Goal: Task Accomplishment & Management: Manage account settings

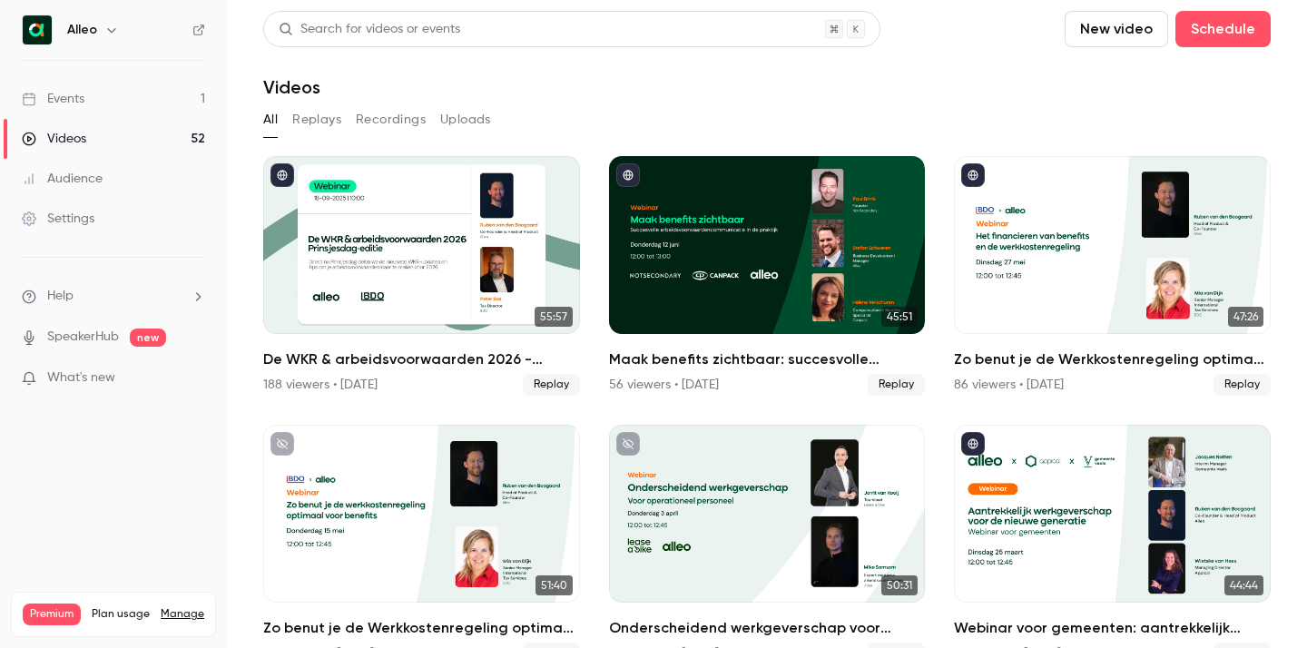
click at [99, 17] on div "Alleo" at bounding box center [113, 30] width 183 height 31
click at [105, 28] on icon "button" at bounding box center [111, 30] width 15 height 15
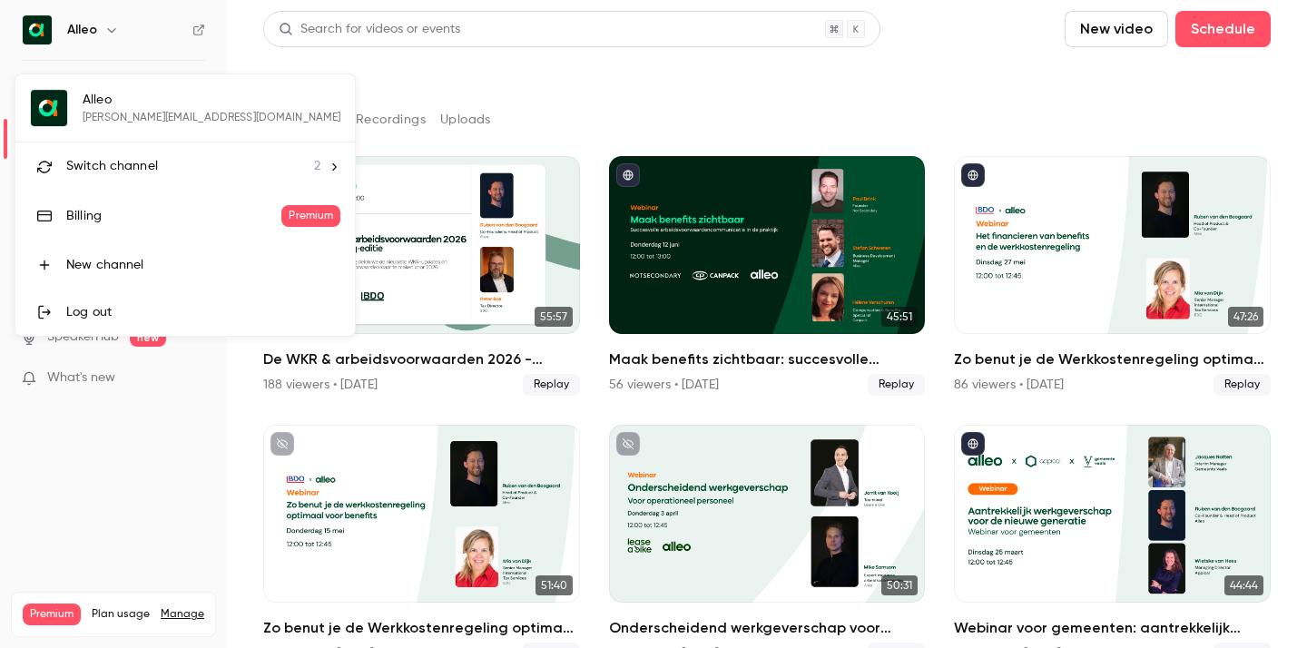
click at [139, 157] on span "Switch channel" at bounding box center [112, 166] width 92 height 19
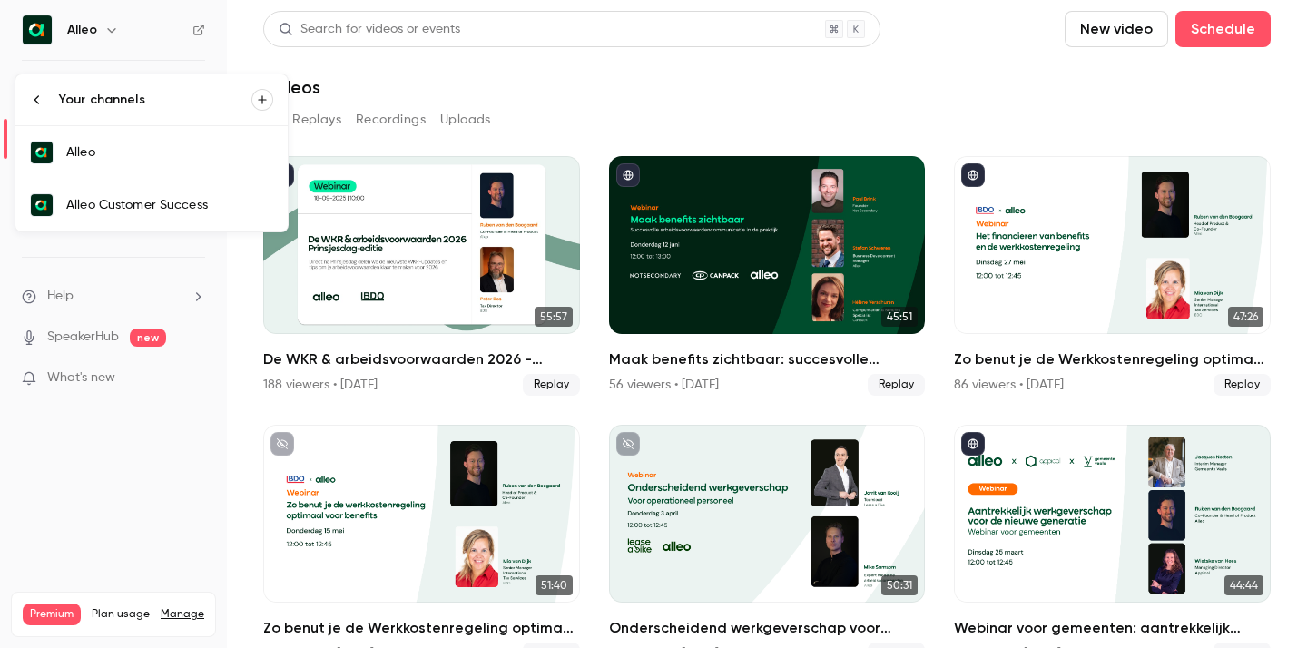
click at [141, 196] on div "Alleo Customer Success" at bounding box center [169, 205] width 207 height 18
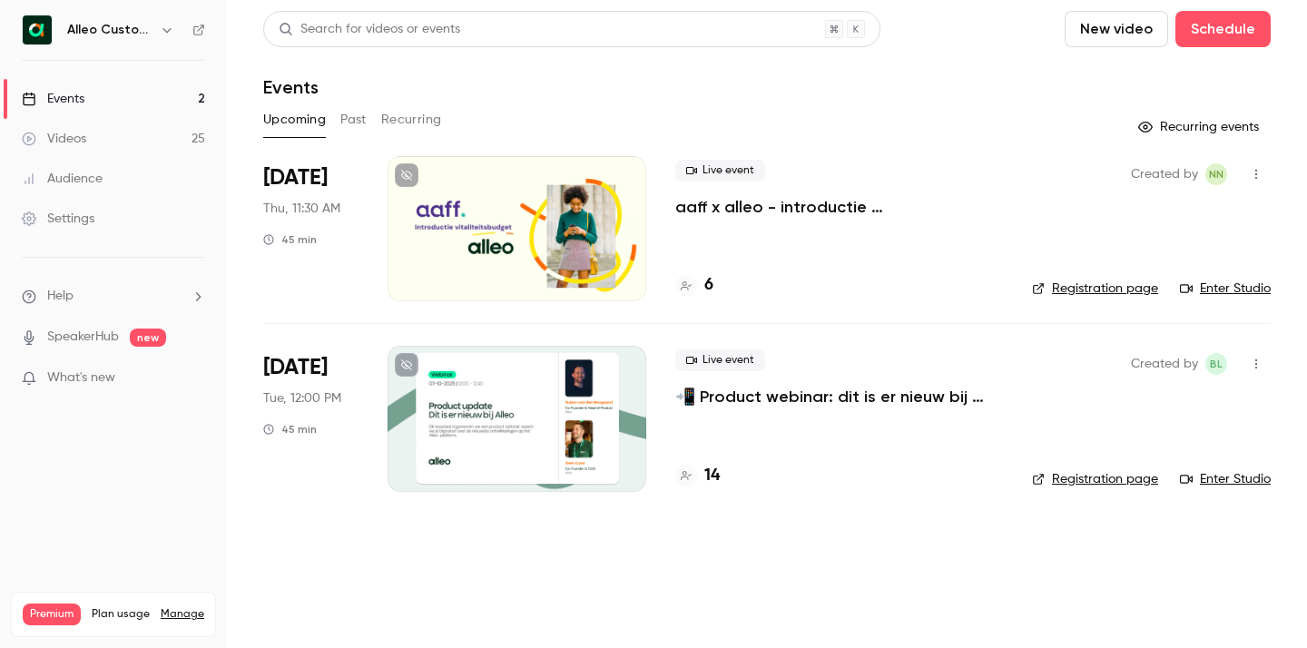
click at [779, 207] on p "aaff x alleo - introductie vitaliteitsbudget" at bounding box center [839, 207] width 328 height 22
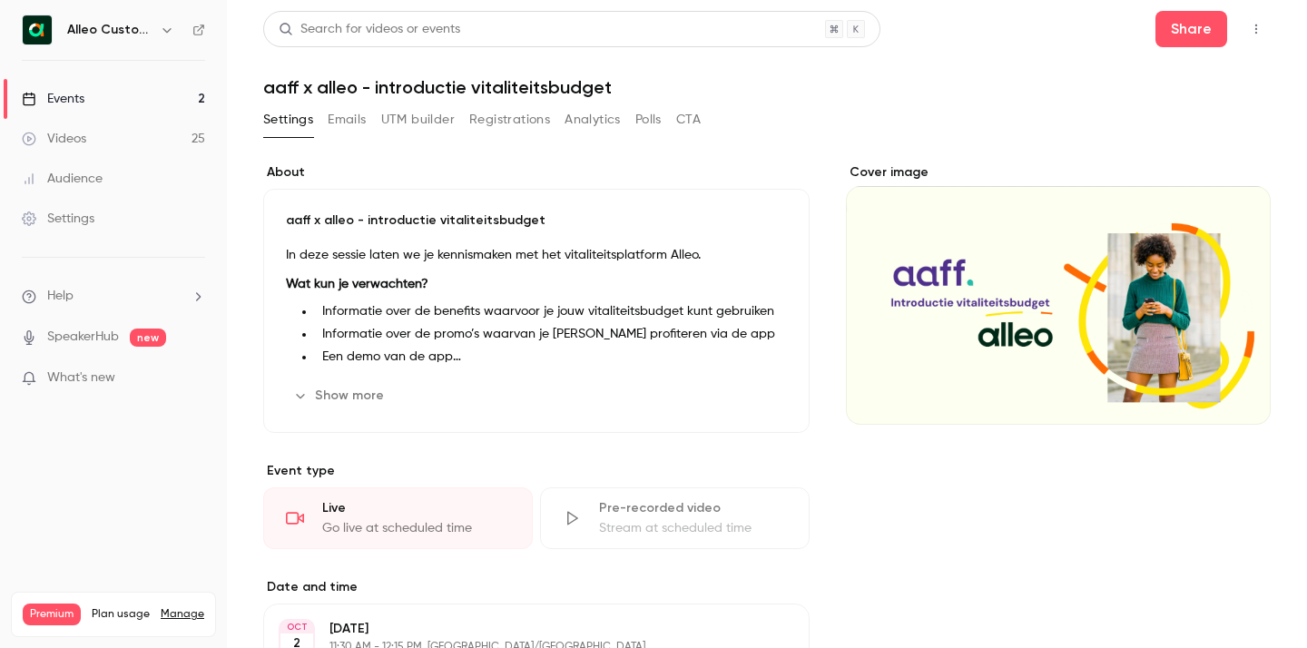
click at [299, 392] on icon "button" at bounding box center [300, 395] width 15 height 15
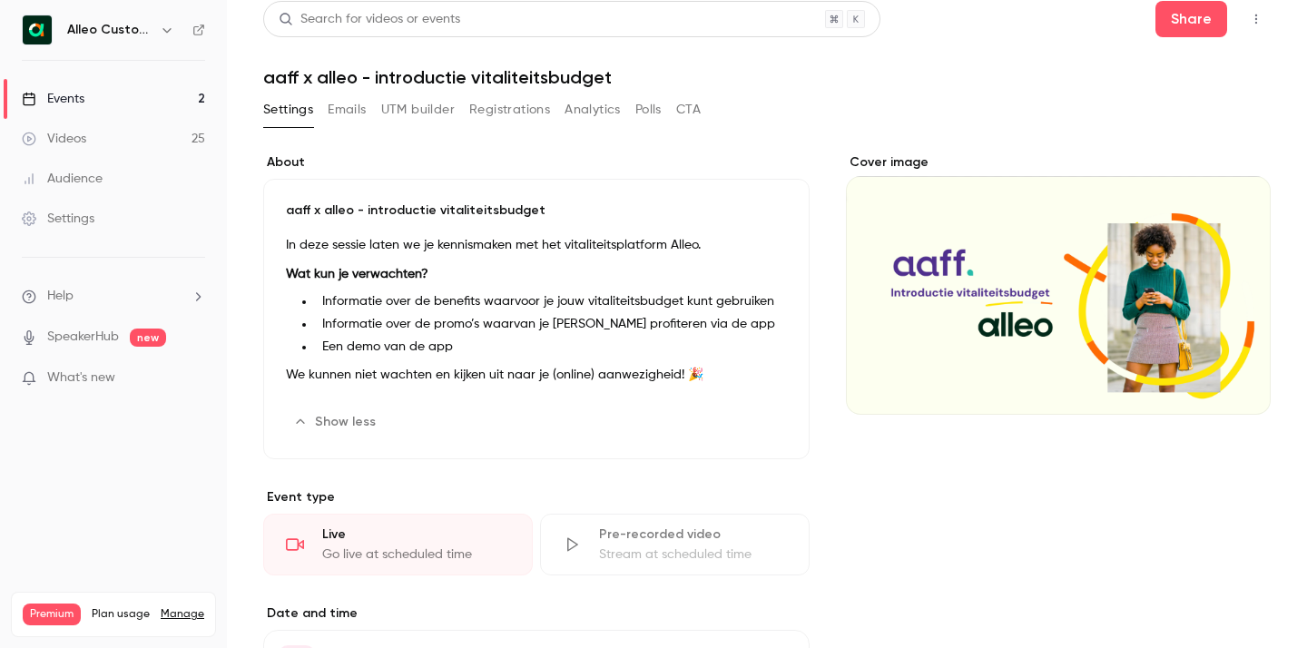
scroll to position [13, 0]
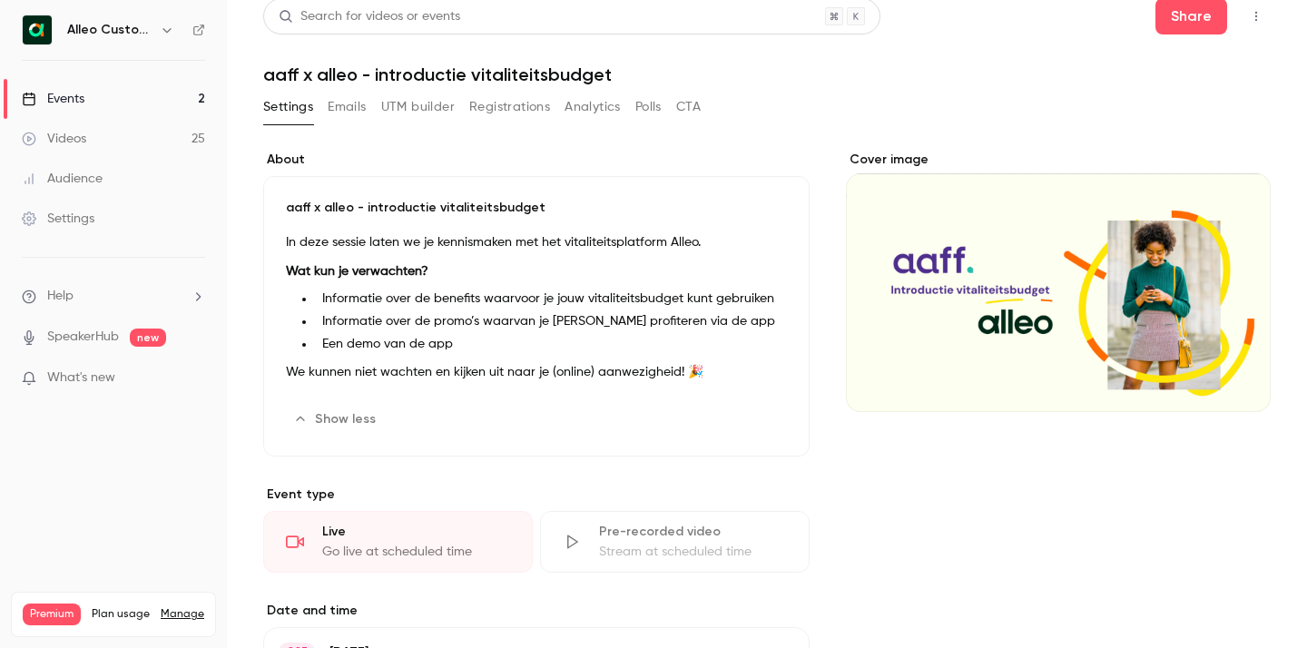
click at [353, 114] on button "Emails" at bounding box center [347, 107] width 38 height 29
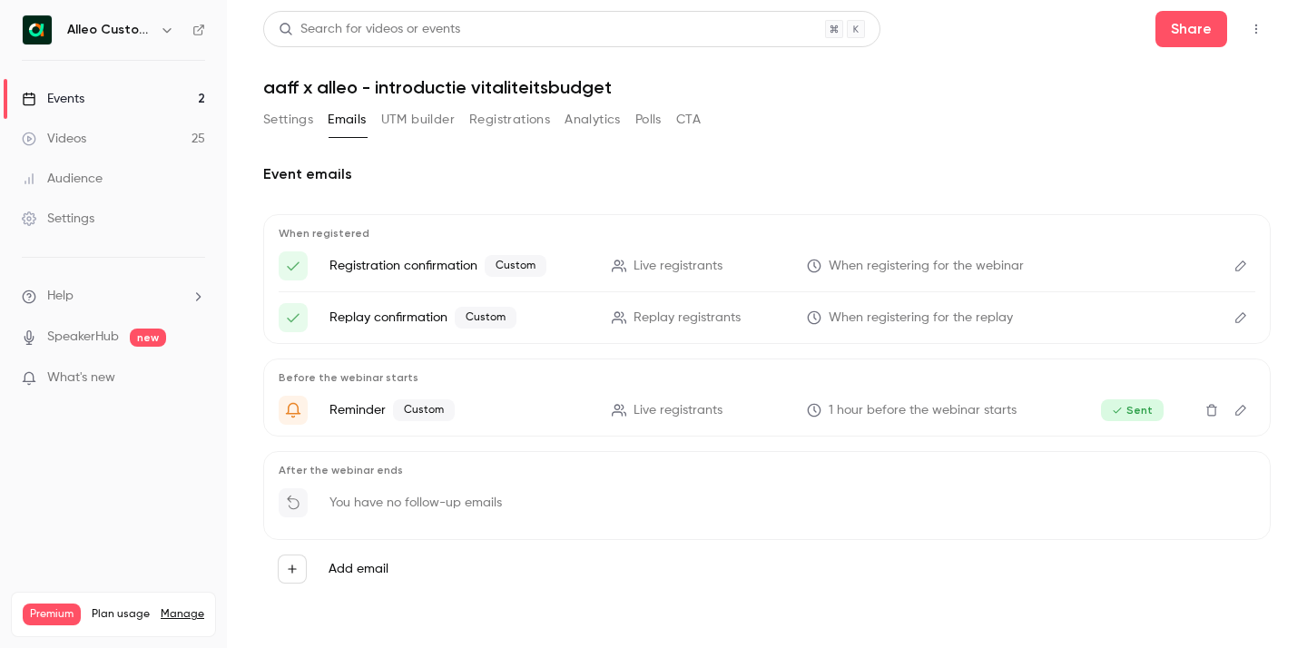
click at [1240, 271] on icon "Edit" at bounding box center [1240, 266] width 15 height 13
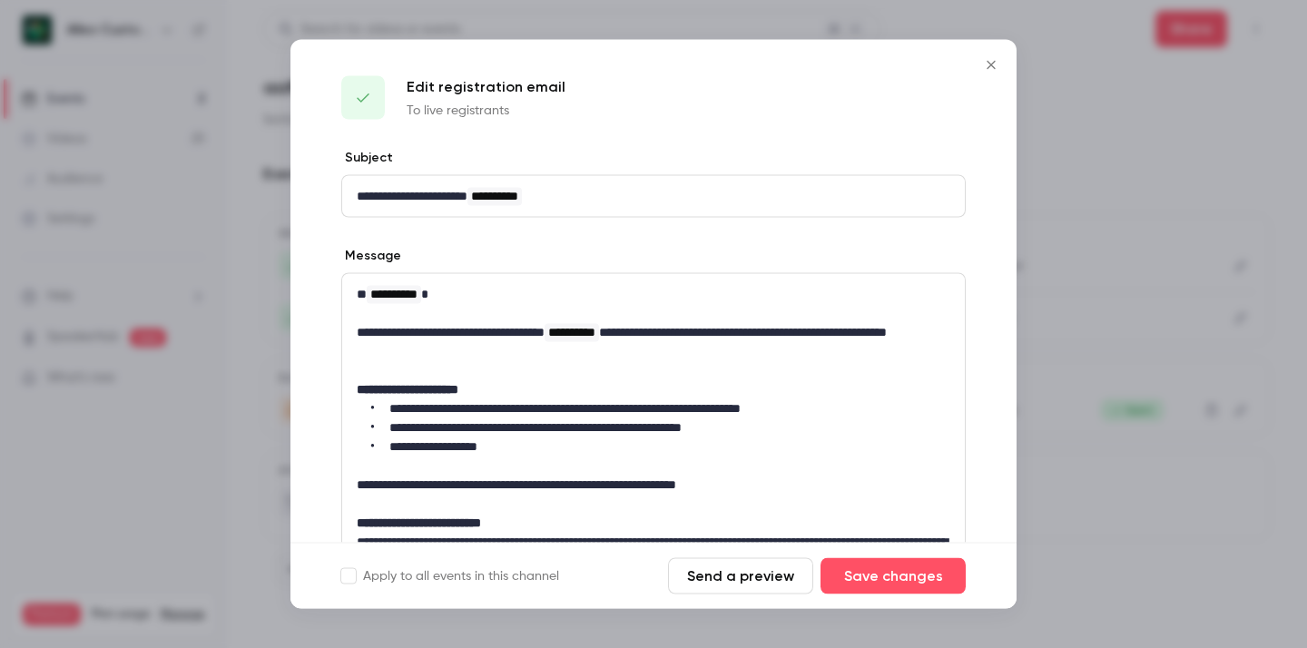
click at [990, 61] on icon "Close" at bounding box center [991, 65] width 22 height 15
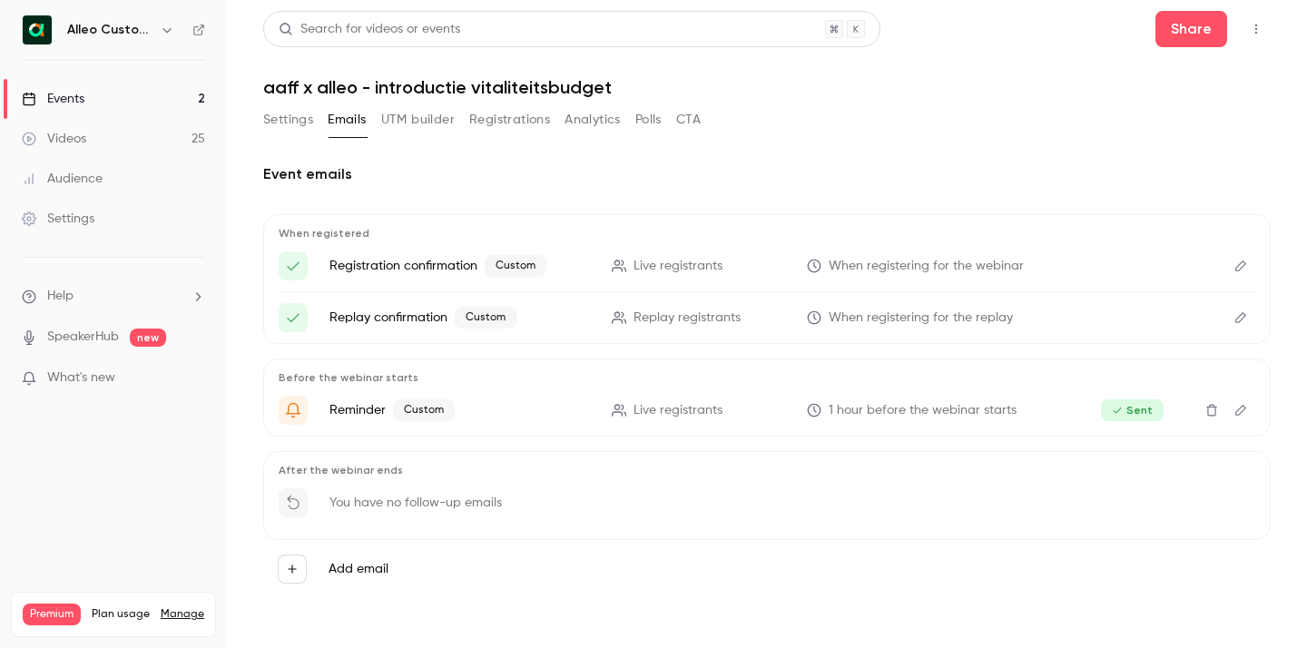
click at [495, 118] on button "Registrations" at bounding box center [509, 119] width 81 height 29
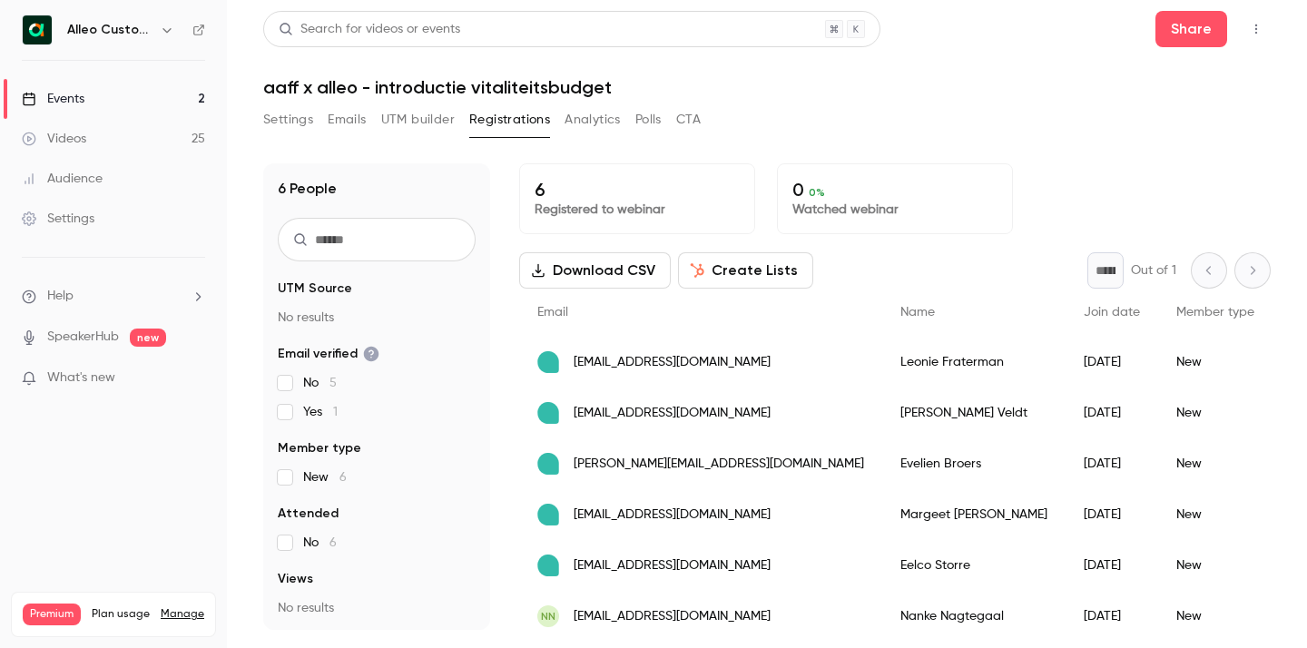
click at [295, 119] on button "Settings" at bounding box center [288, 119] width 50 height 29
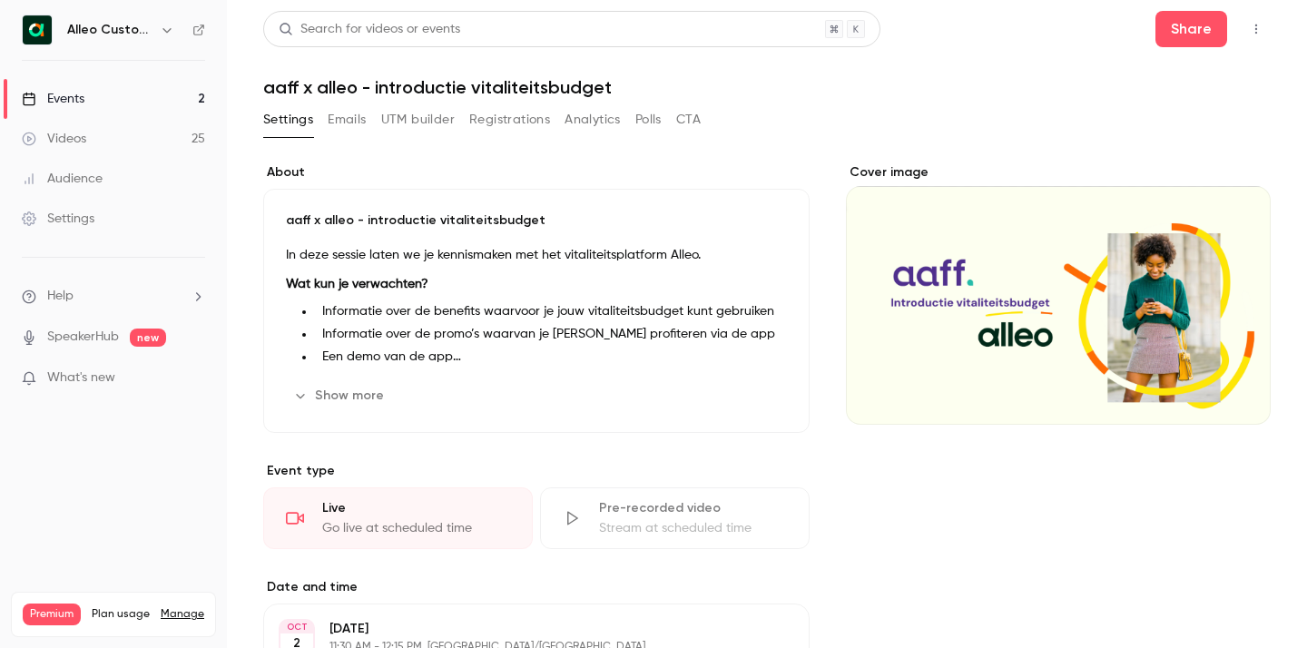
click at [349, 122] on button "Emails" at bounding box center [347, 119] width 38 height 29
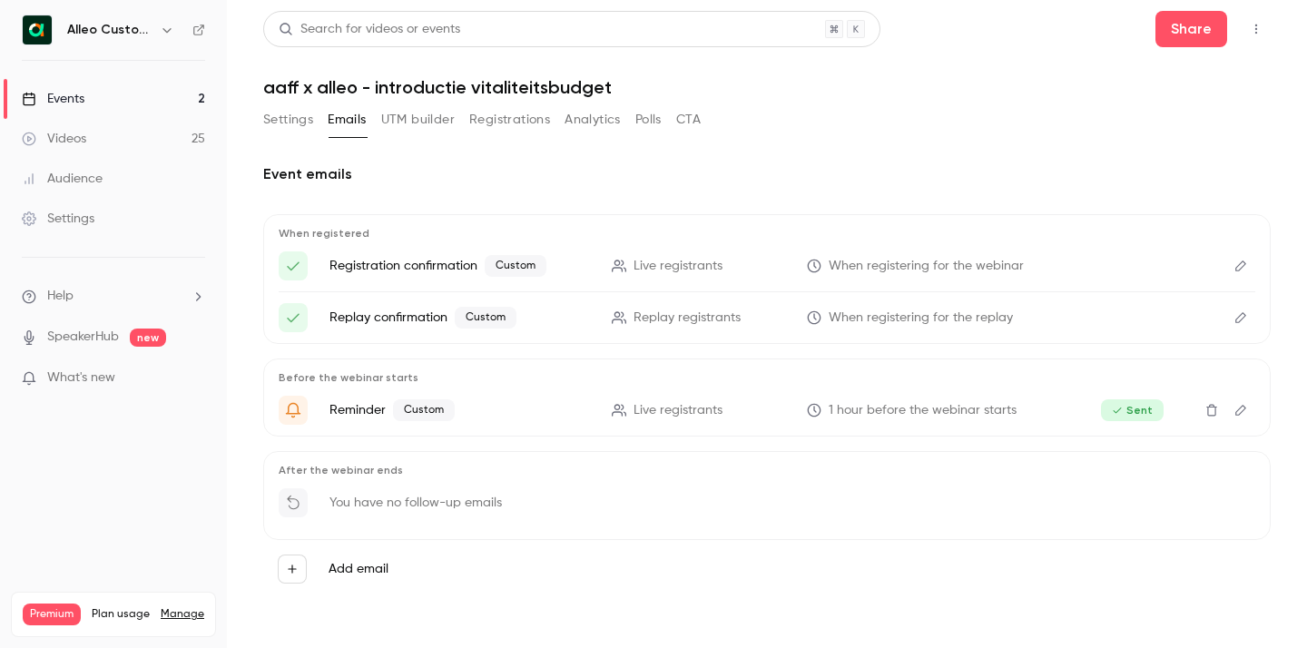
click at [563, 174] on h2 "Event emails" at bounding box center [766, 174] width 1007 height 22
click at [506, 124] on button "Registrations" at bounding box center [509, 119] width 81 height 29
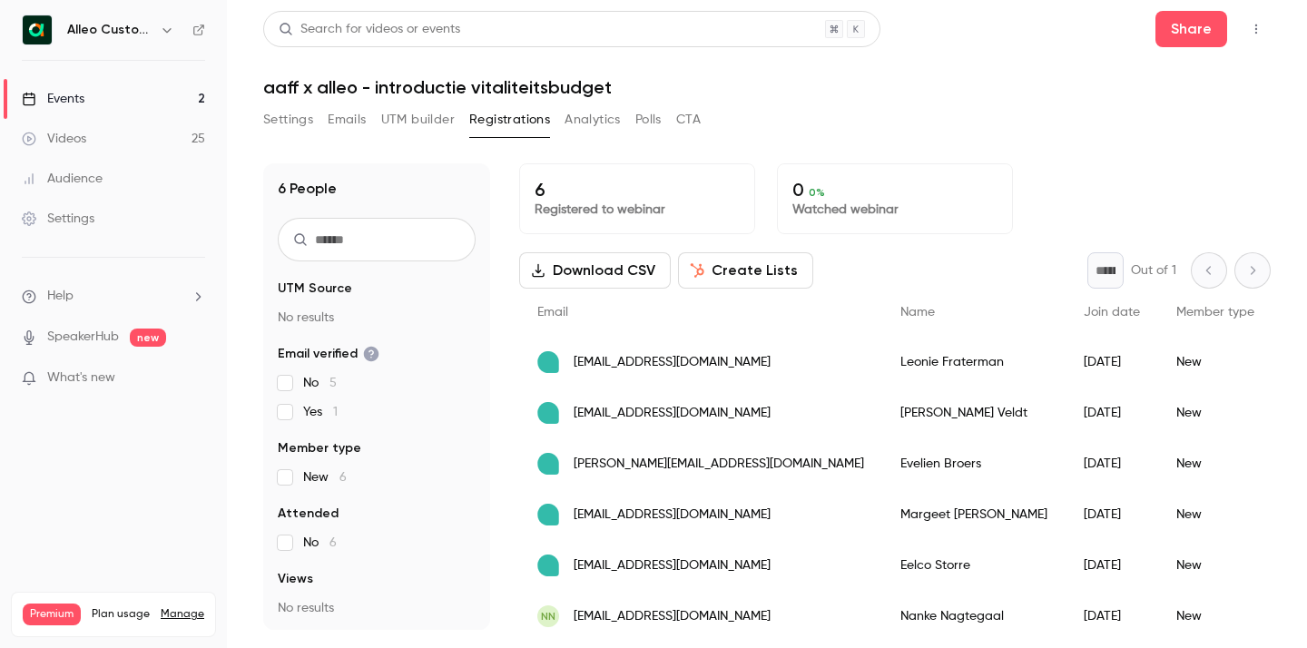
click at [358, 119] on button "Emails" at bounding box center [347, 119] width 38 height 29
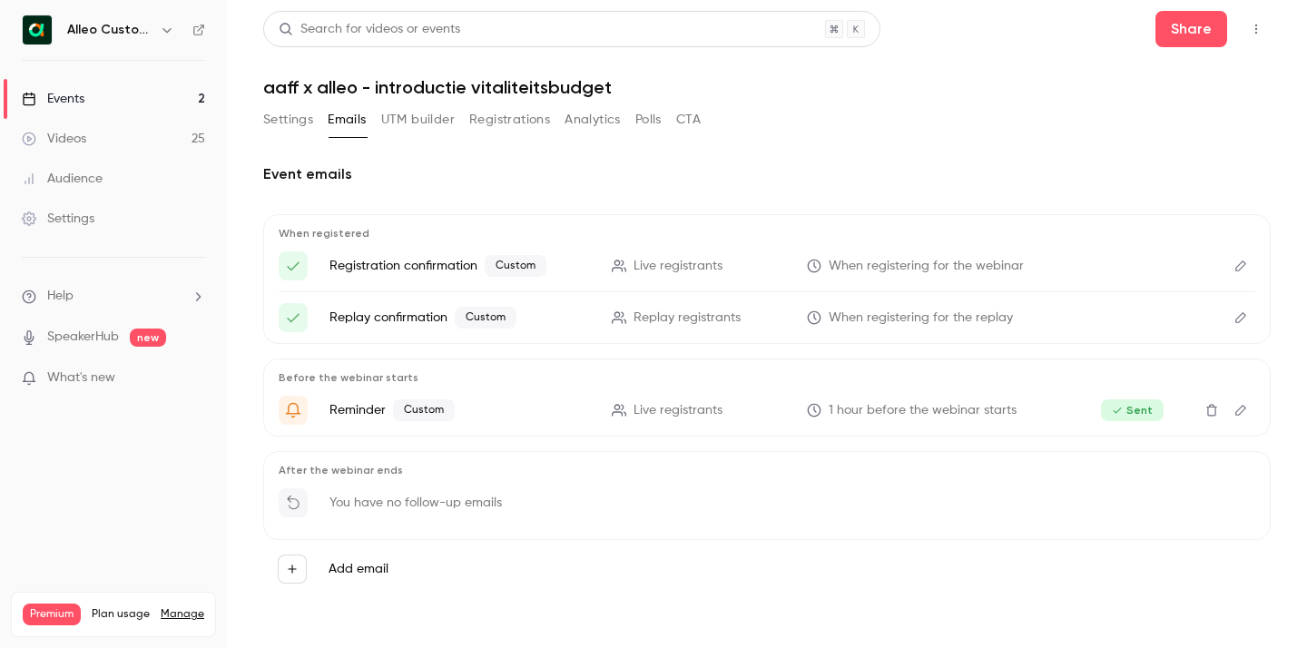
click at [500, 120] on button "Registrations" at bounding box center [509, 119] width 81 height 29
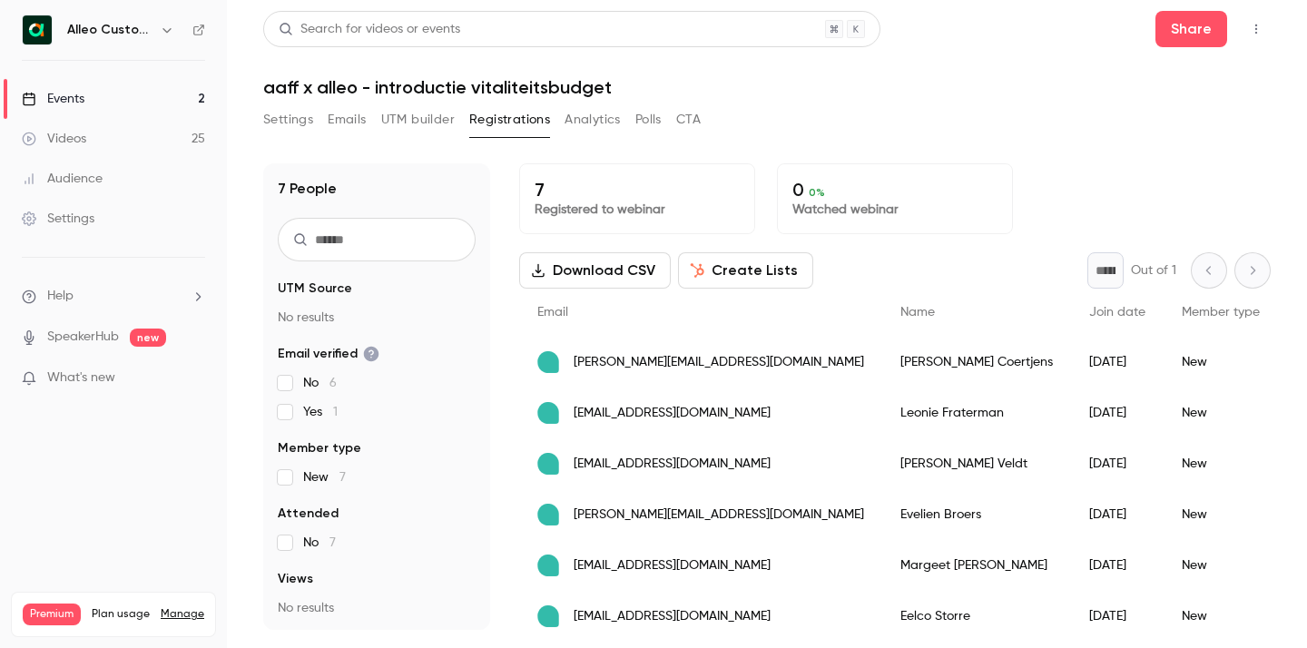
click at [291, 110] on button "Settings" at bounding box center [288, 119] width 50 height 29
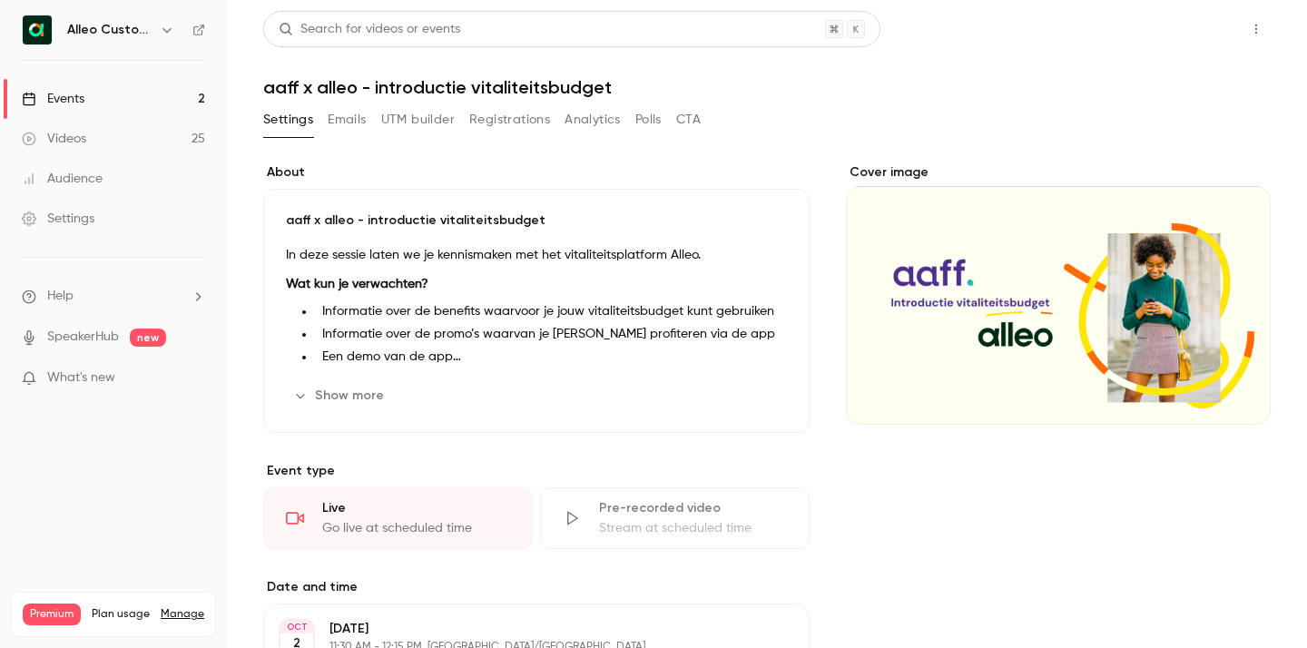
click at [1188, 37] on button "Share" at bounding box center [1191, 29] width 72 height 36
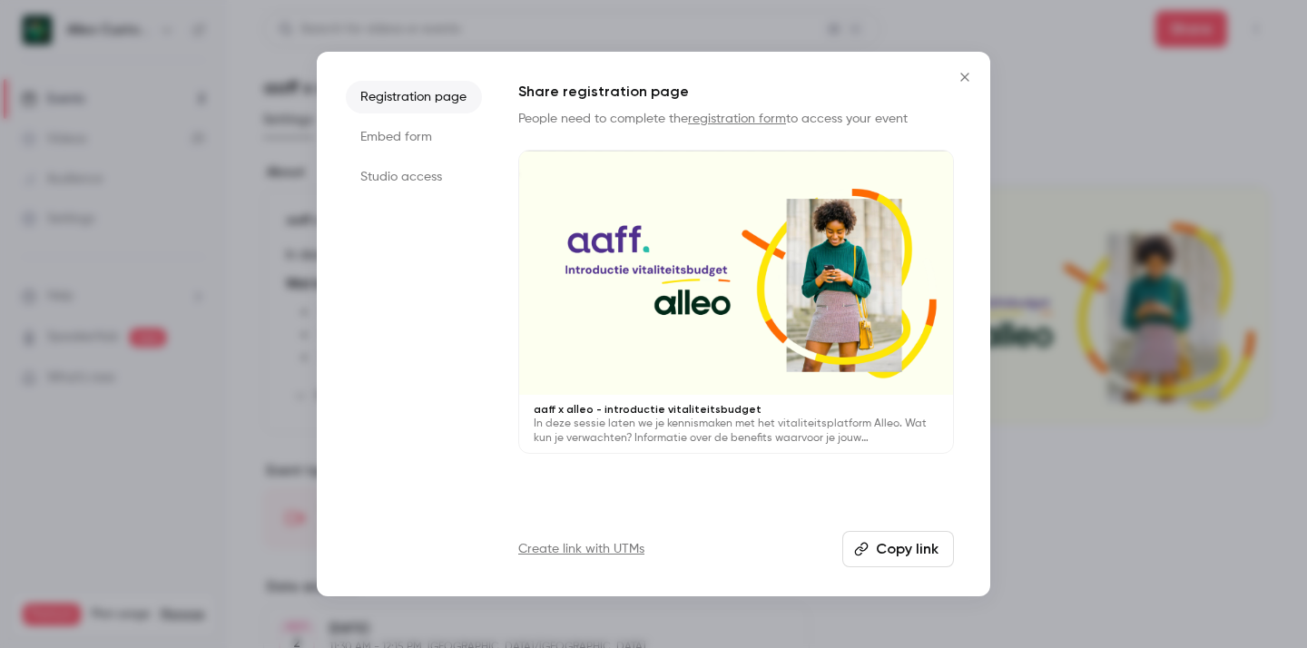
click at [906, 546] on button "Copy link" at bounding box center [898, 549] width 112 height 36
click at [965, 73] on icon "Close" at bounding box center [965, 77] width 22 height 15
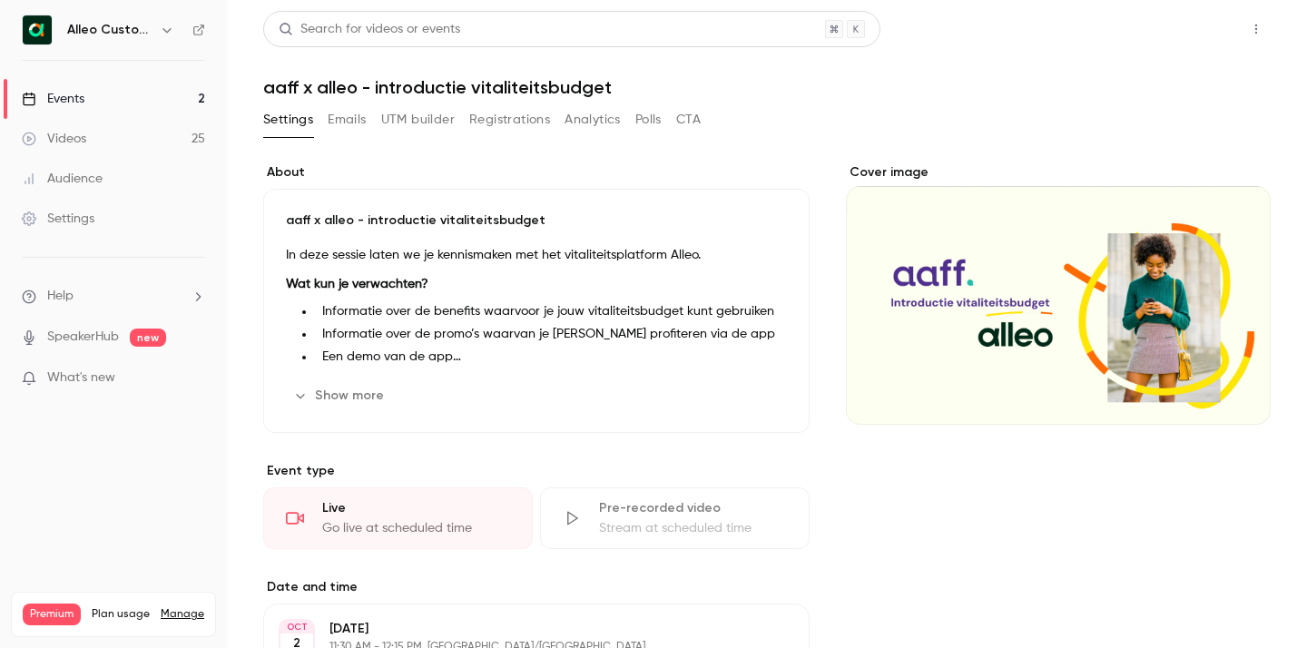
click at [1200, 35] on button "Share" at bounding box center [1191, 29] width 72 height 36
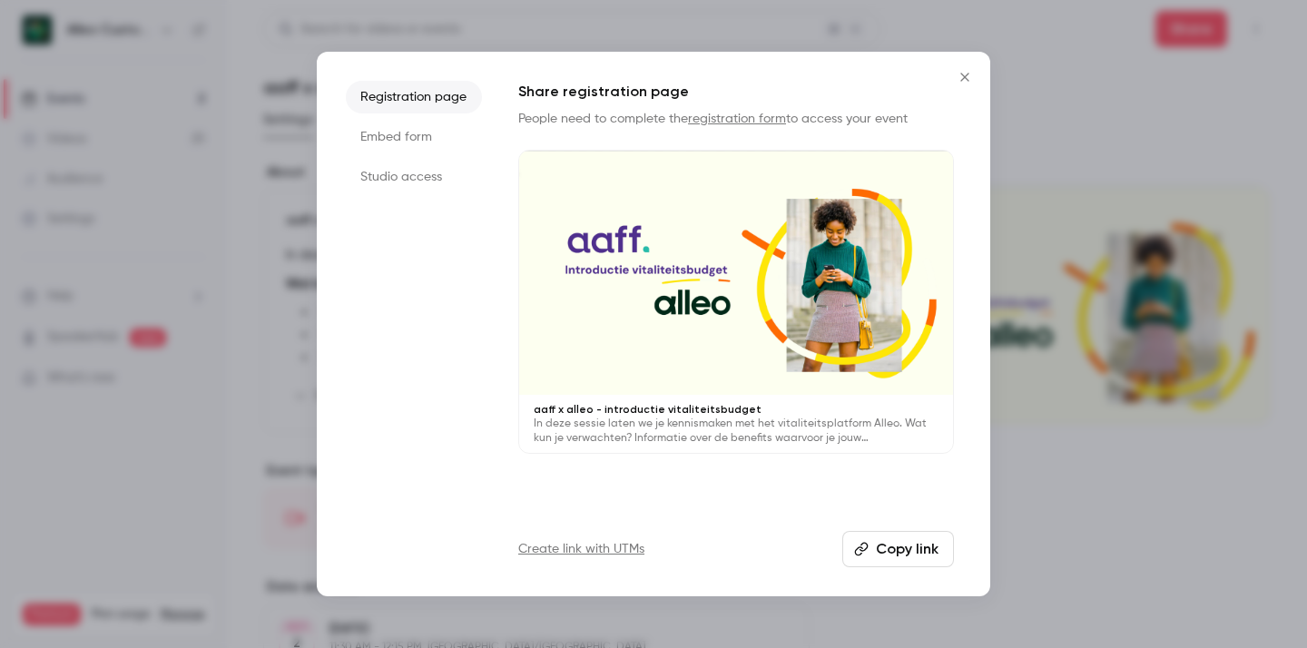
click at [428, 178] on li "Studio access" at bounding box center [414, 177] width 136 height 33
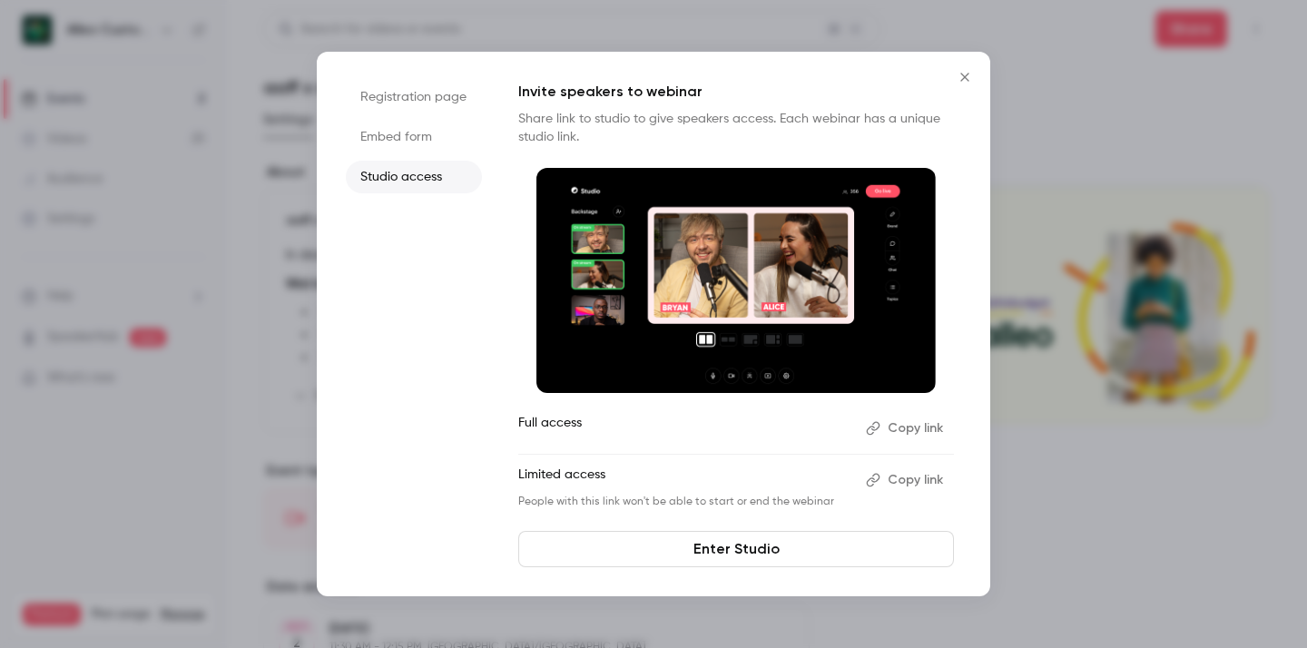
click at [426, 110] on li "Registration page" at bounding box center [414, 97] width 136 height 33
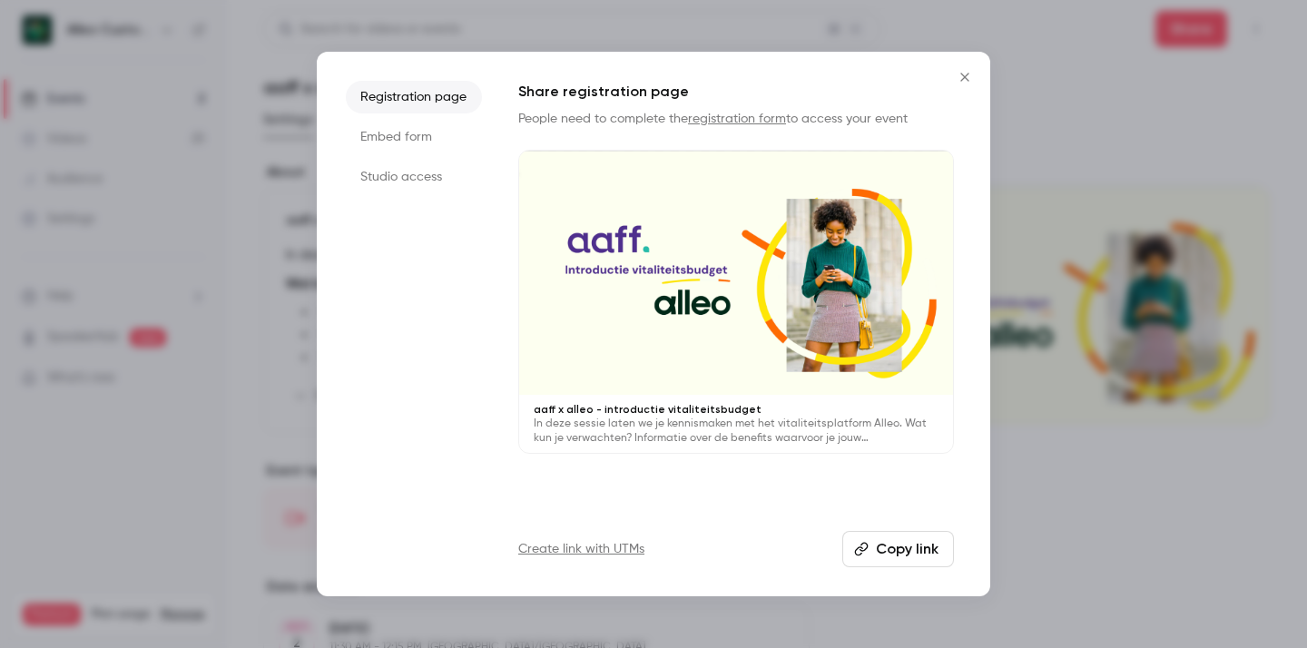
click at [905, 552] on button "Copy link" at bounding box center [898, 549] width 112 height 36
click at [964, 77] on icon "Close" at bounding box center [964, 77] width 8 height 8
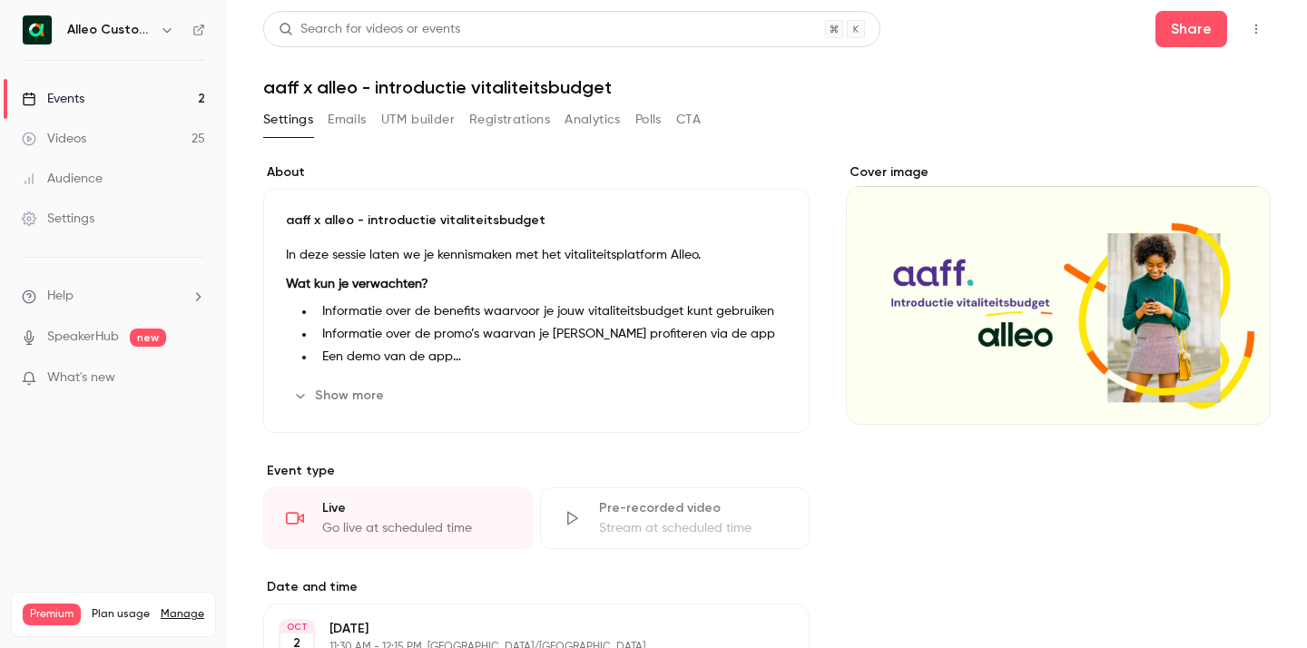
click at [339, 125] on button "Emails" at bounding box center [347, 119] width 38 height 29
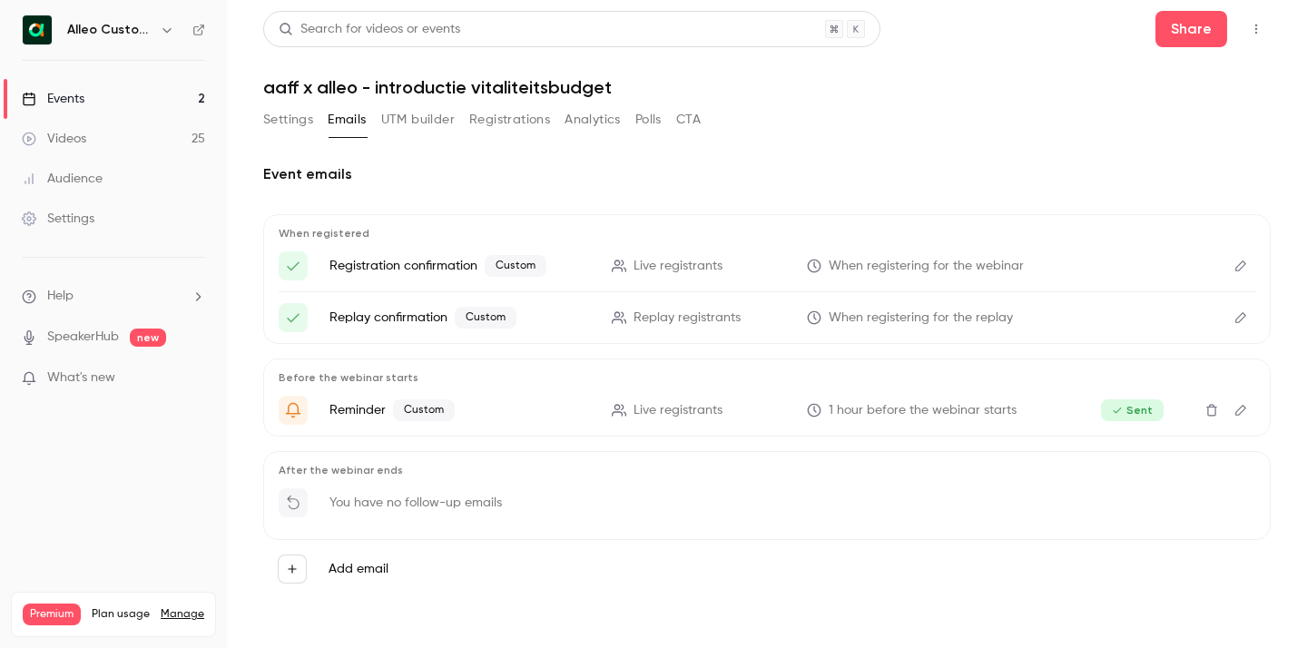
click at [291, 122] on button "Settings" at bounding box center [288, 119] width 50 height 29
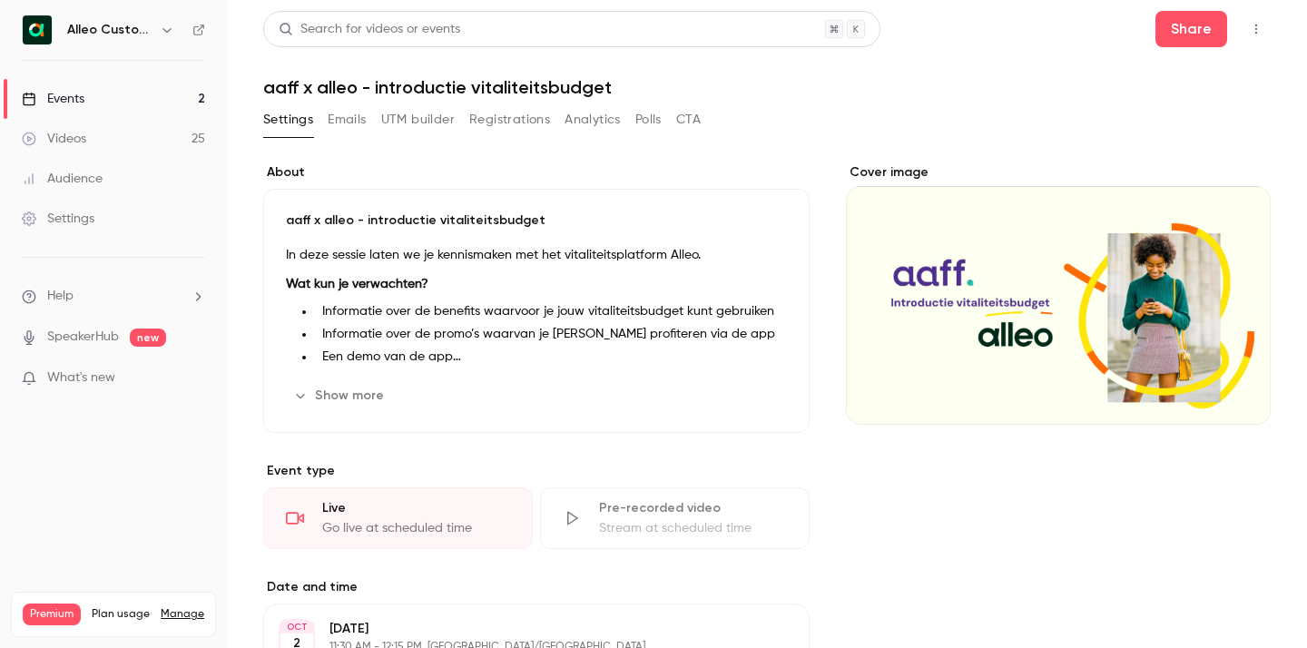
click at [487, 119] on button "Registrations" at bounding box center [509, 119] width 81 height 29
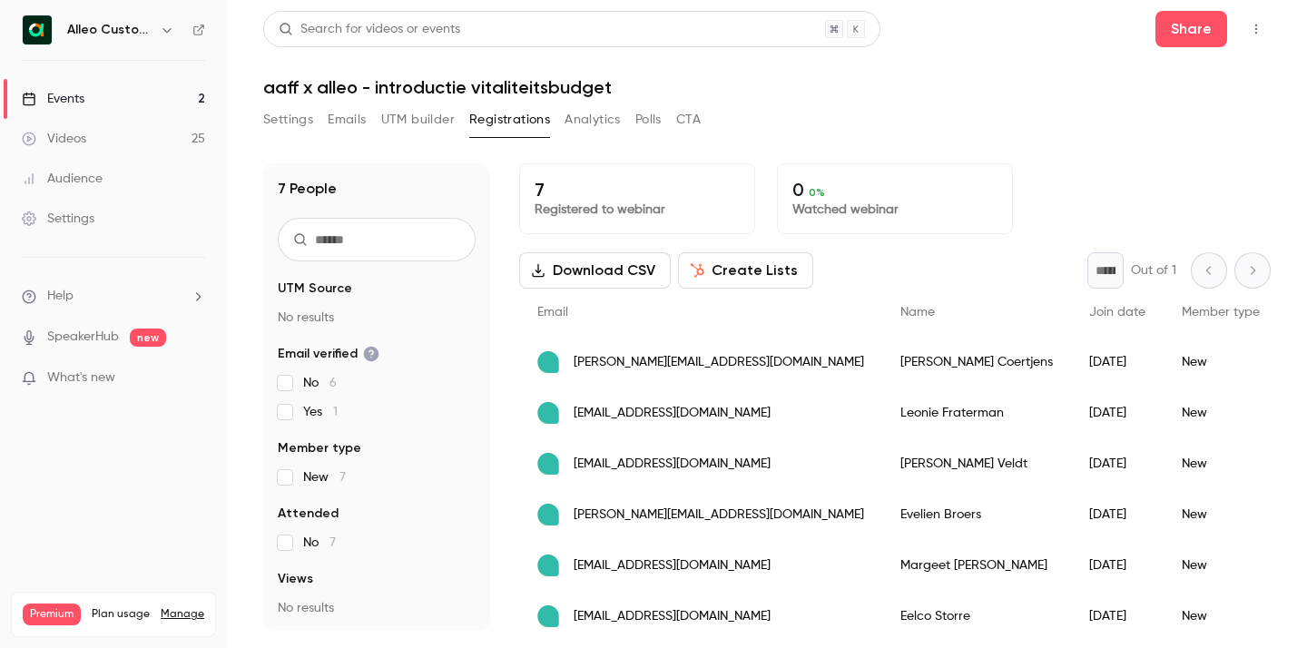
click at [341, 121] on button "Emails" at bounding box center [347, 119] width 38 height 29
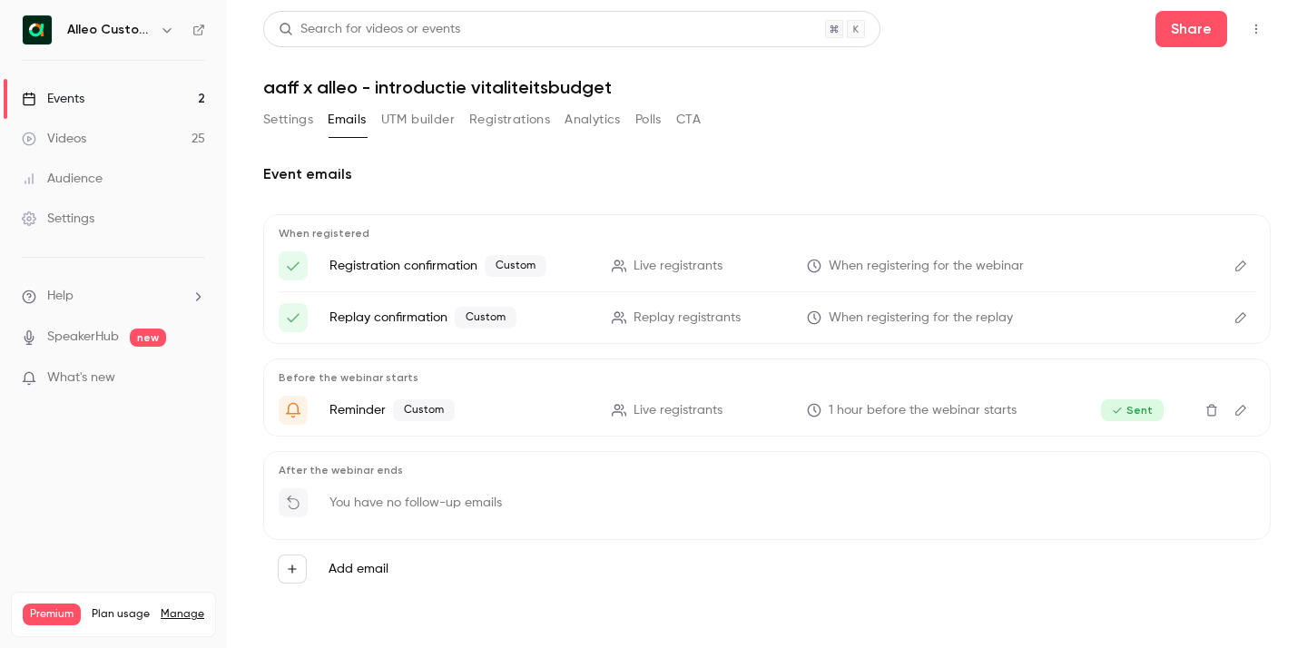
click at [1236, 262] on icon "Edit" at bounding box center [1240, 266] width 15 height 13
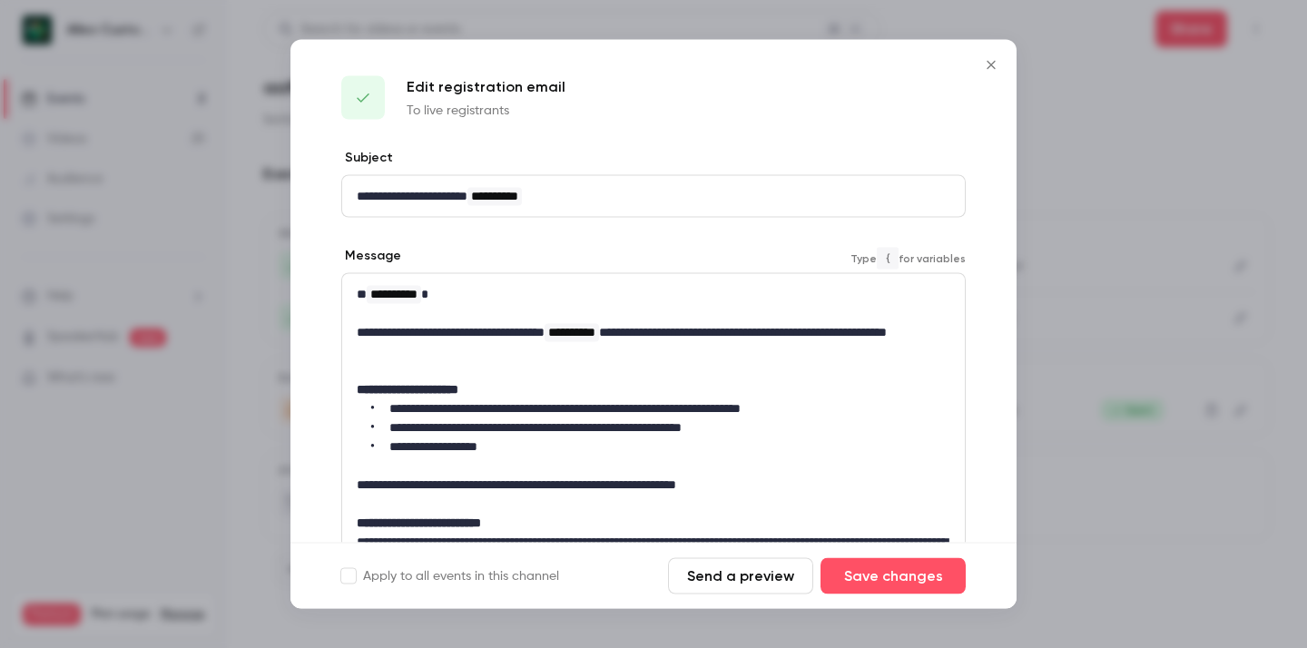
click at [799, 308] on p "editor" at bounding box center [653, 313] width 593 height 19
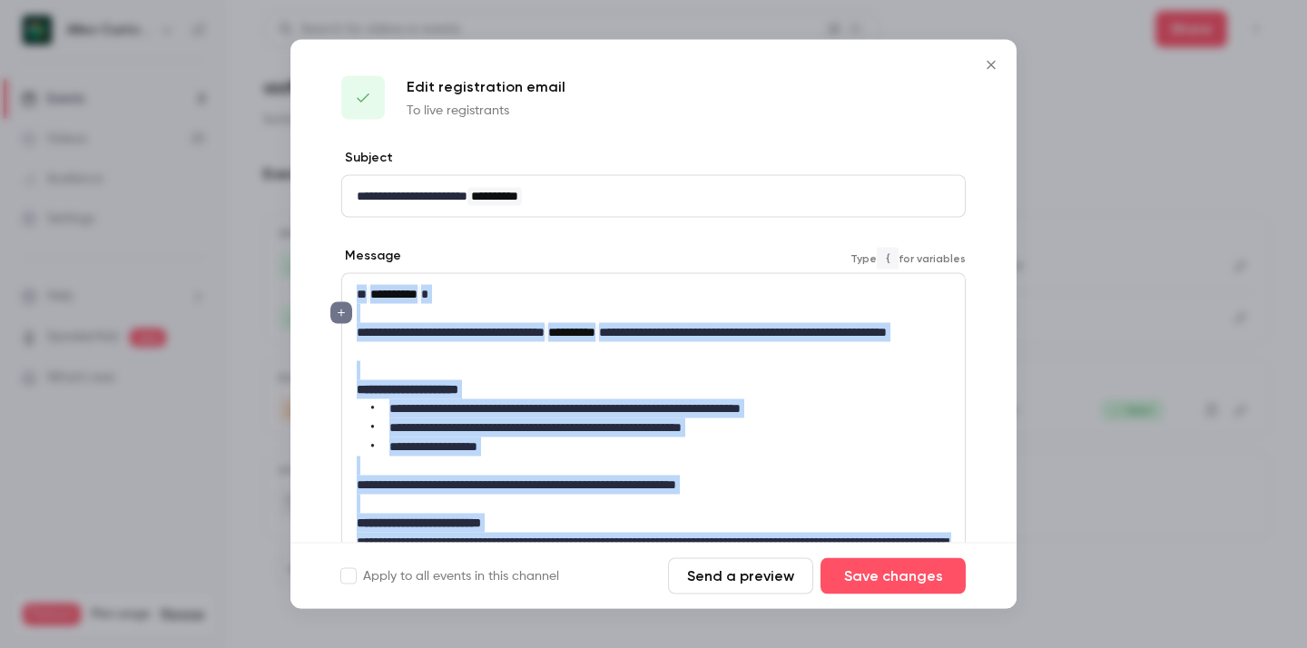
copy div "**********"
click at [796, 349] on p "**********" at bounding box center [653, 342] width 593 height 38
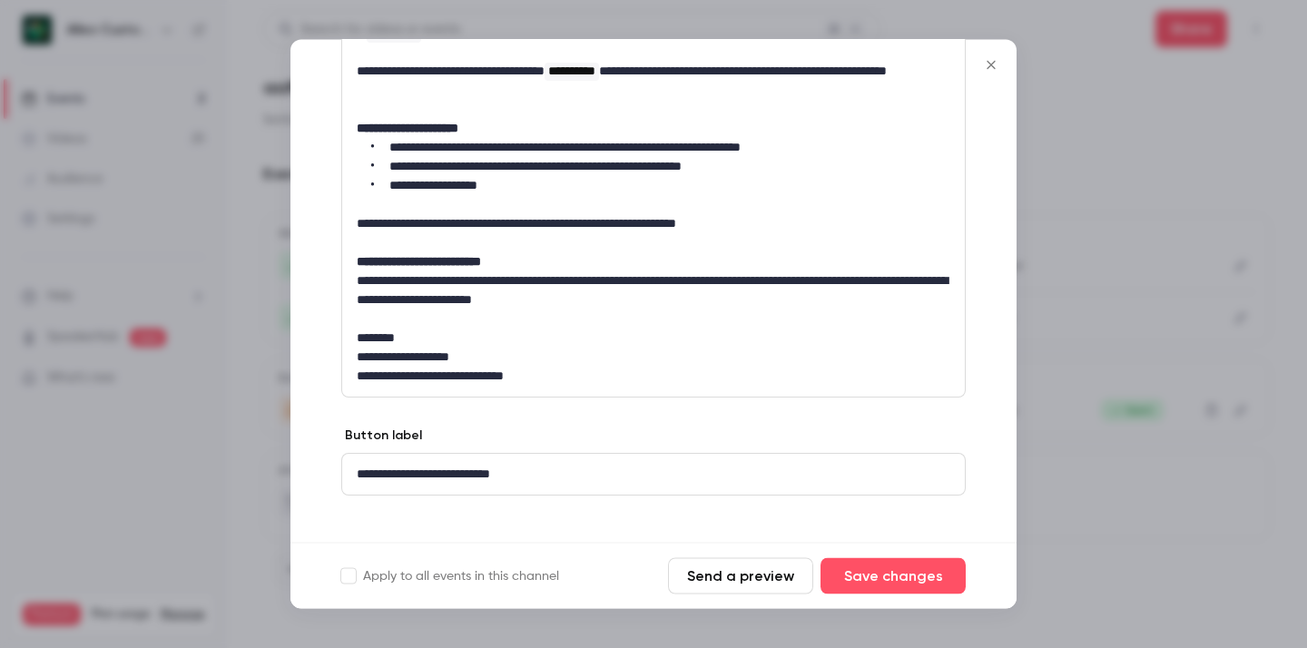
scroll to position [263, 0]
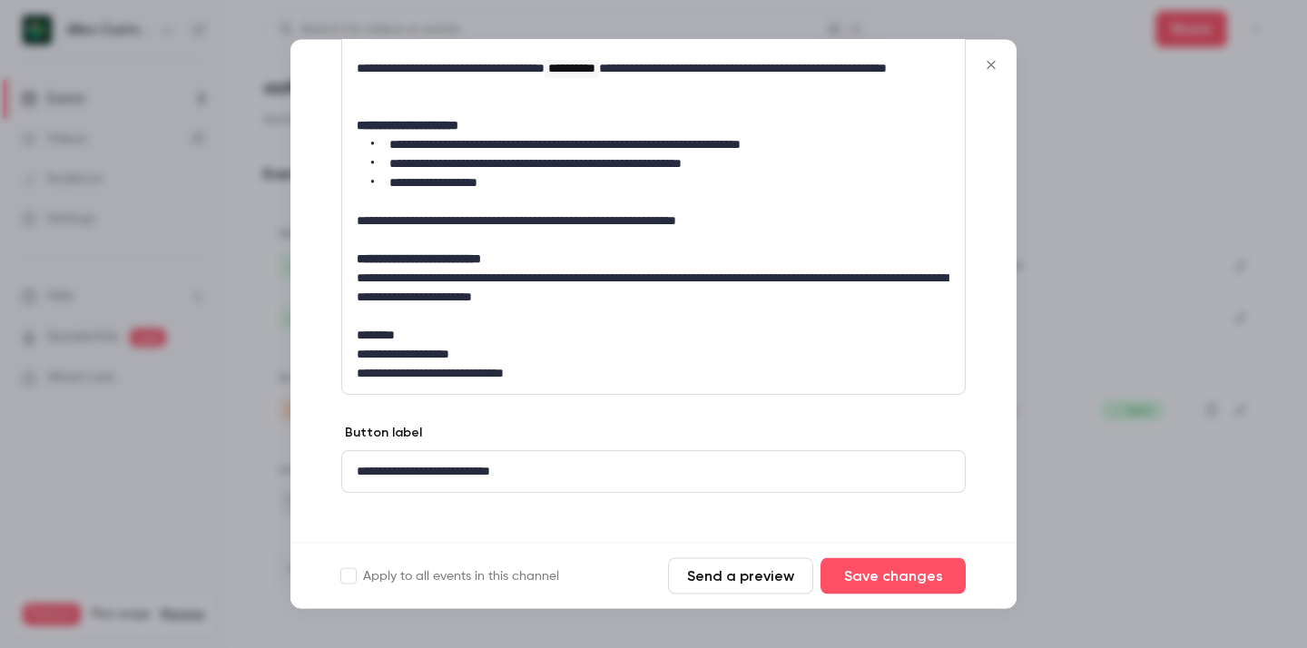
click at [996, 58] on icon "Close" at bounding box center [991, 65] width 22 height 15
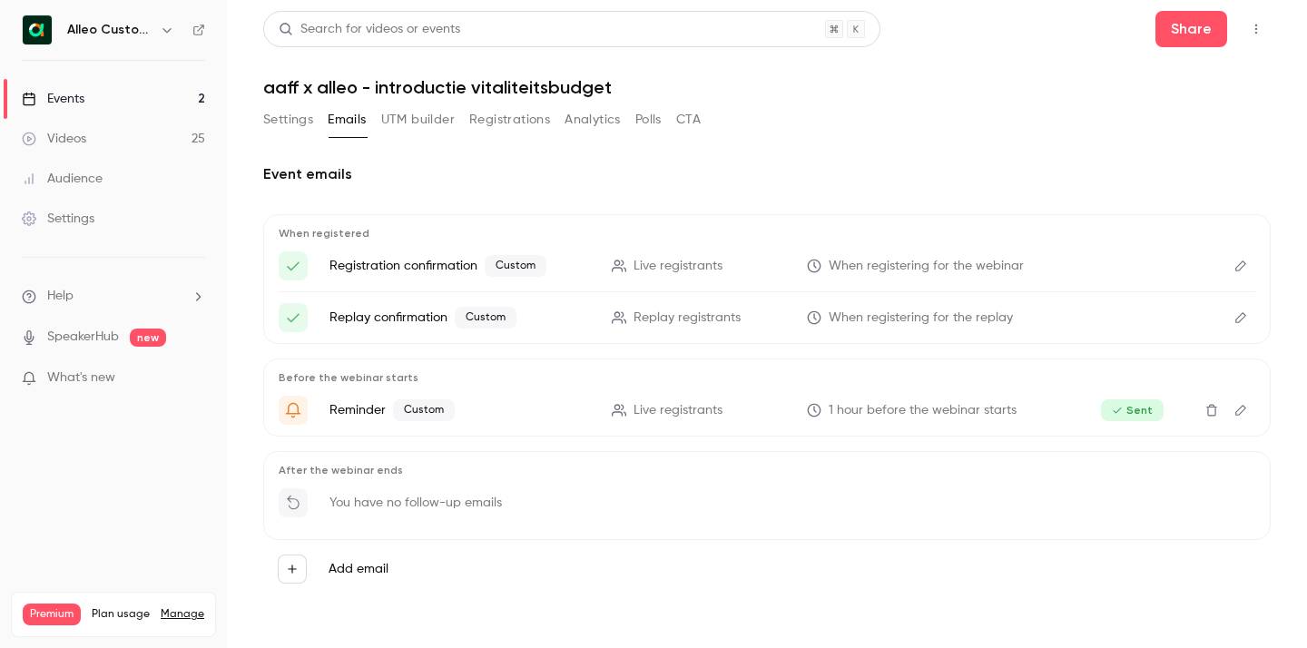
click at [285, 117] on button "Settings" at bounding box center [288, 119] width 50 height 29
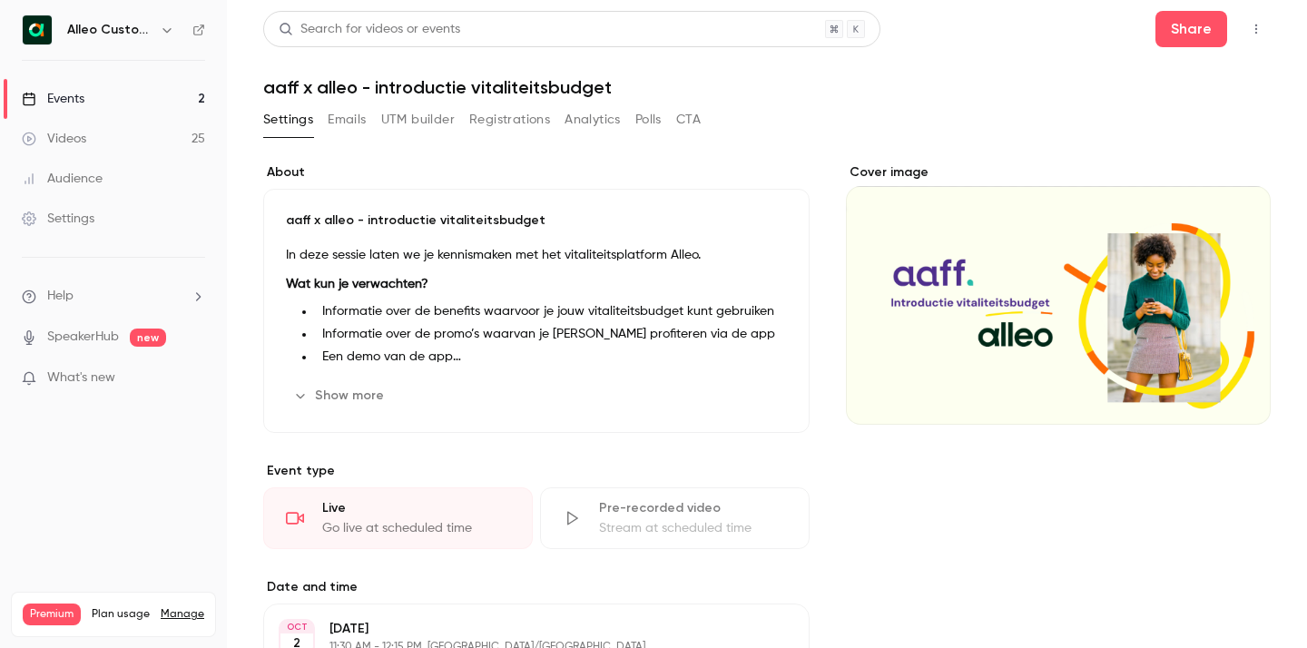
click at [350, 129] on button "Emails" at bounding box center [347, 119] width 38 height 29
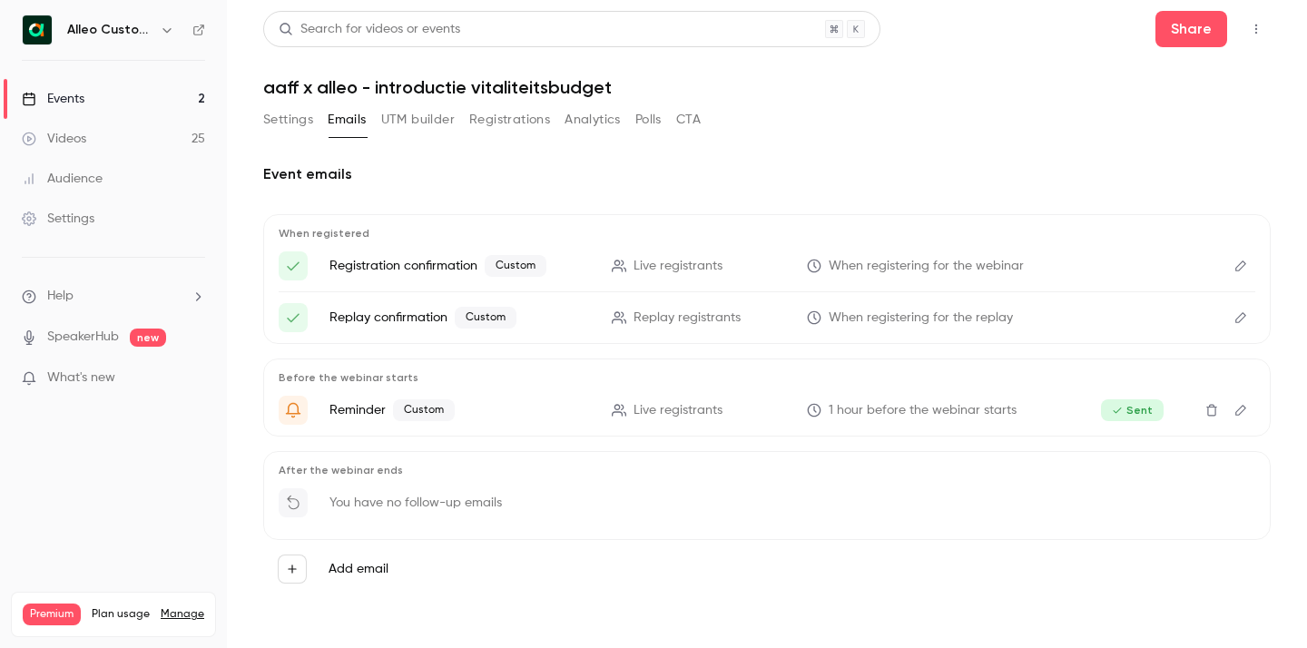
click at [1237, 264] on icon "Edit" at bounding box center [1240, 266] width 15 height 13
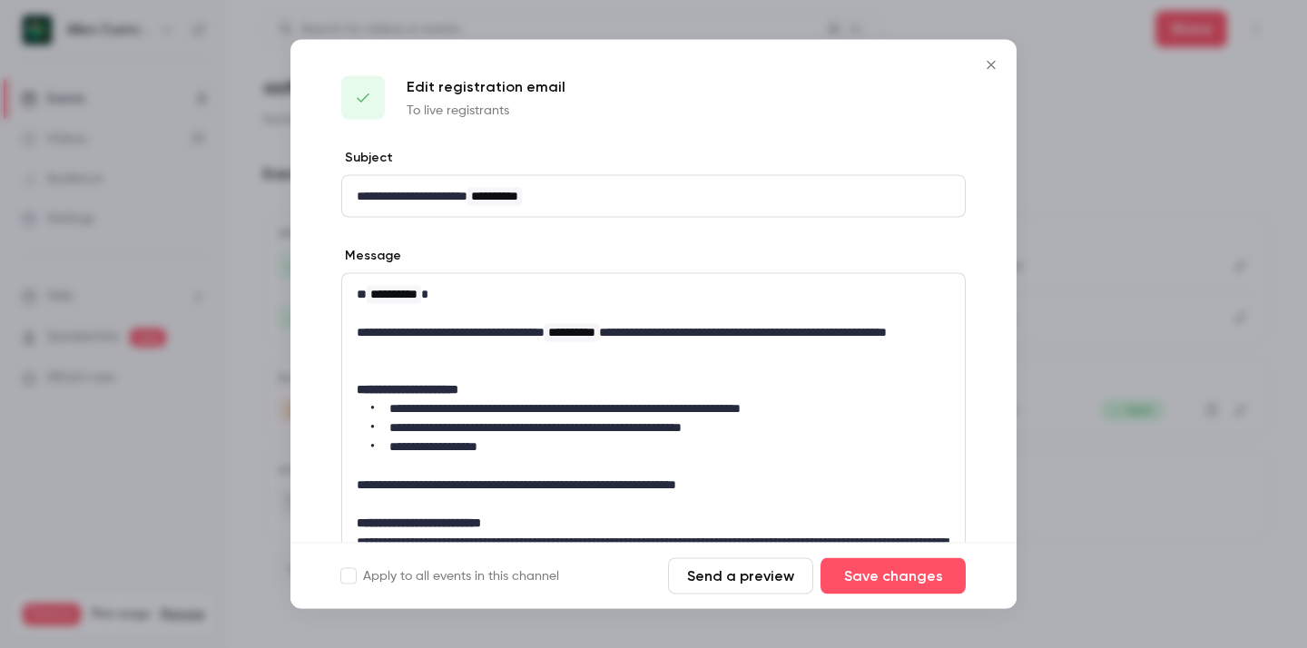
click at [622, 355] on p "**********" at bounding box center [653, 342] width 593 height 38
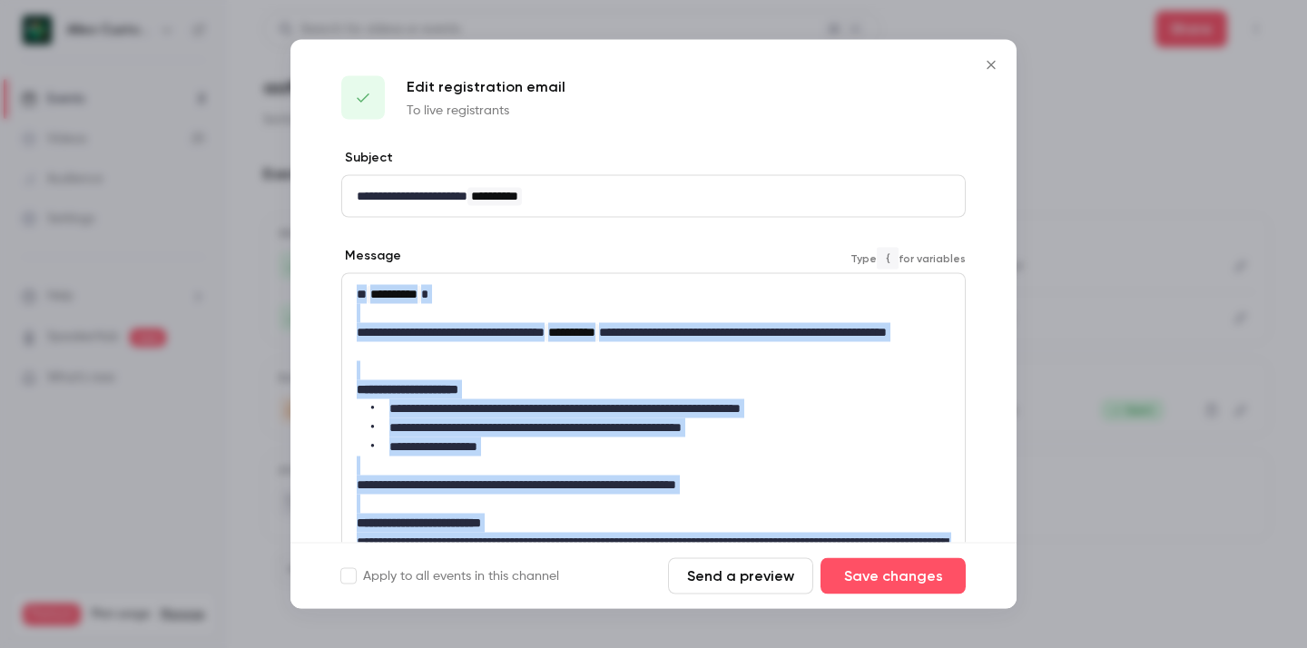
copy div "**********"
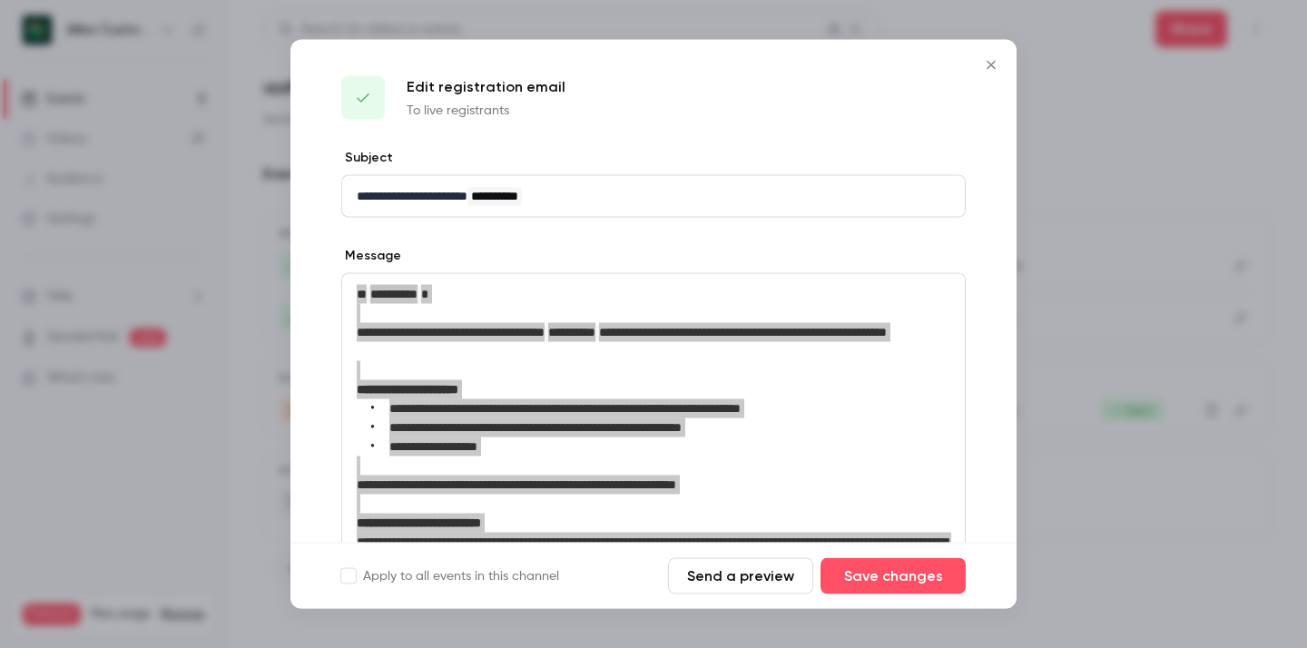
scroll to position [279, 0]
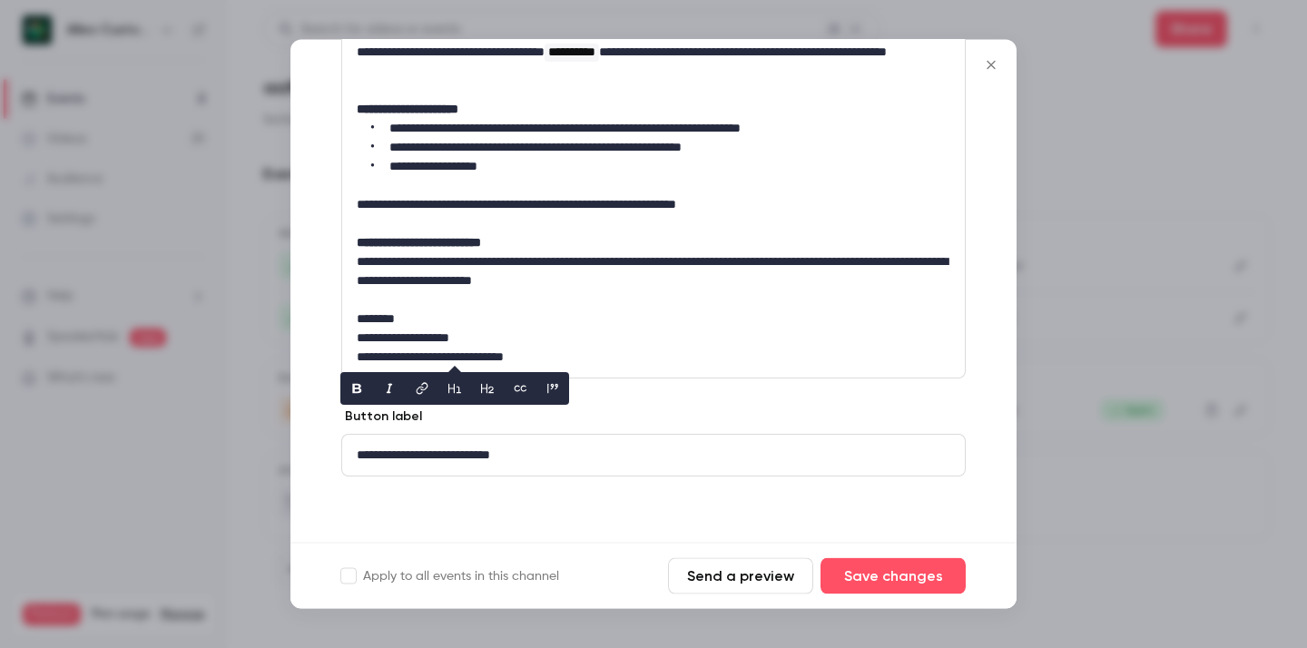
click at [548, 451] on p "**********" at bounding box center [653, 455] width 593 height 19
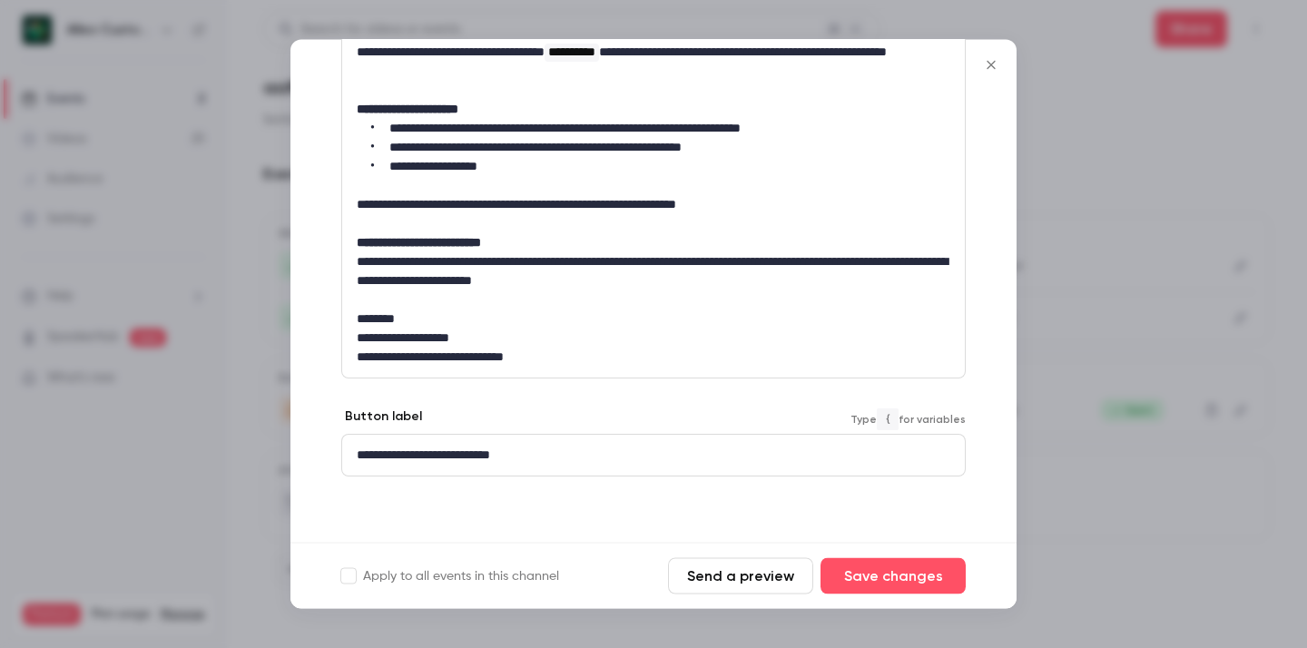
click at [989, 64] on icon "Close" at bounding box center [991, 65] width 22 height 15
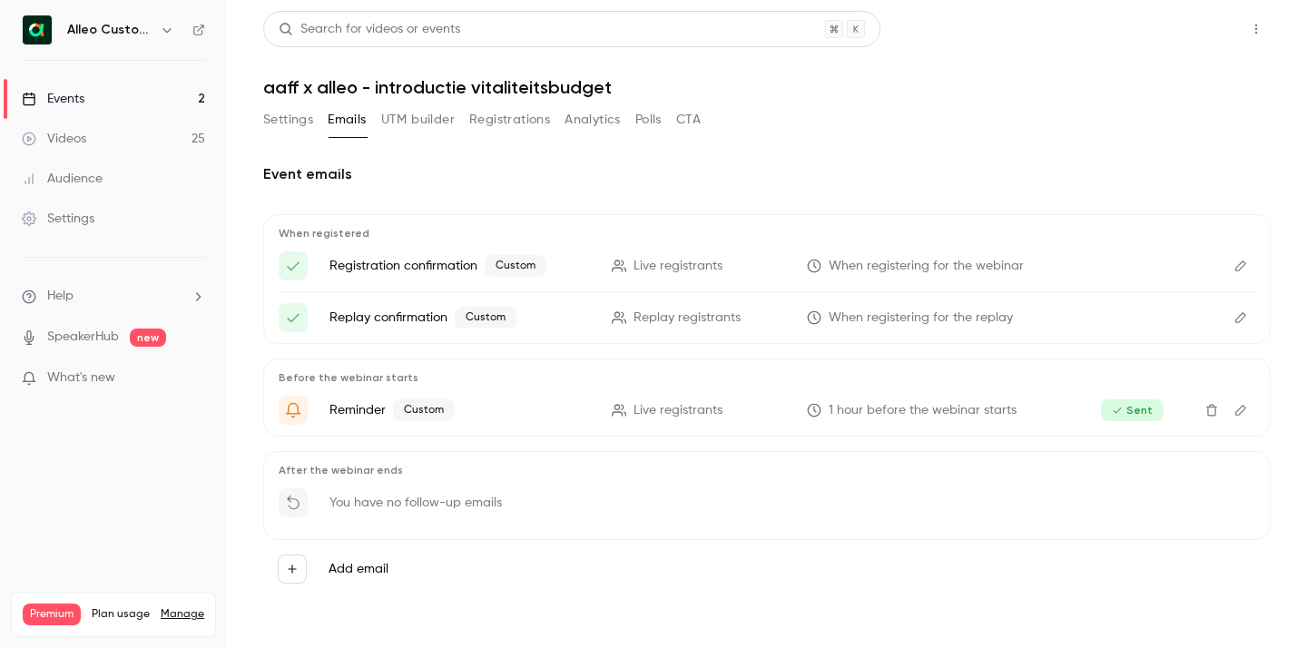
click at [1215, 38] on button "Share" at bounding box center [1191, 29] width 72 height 36
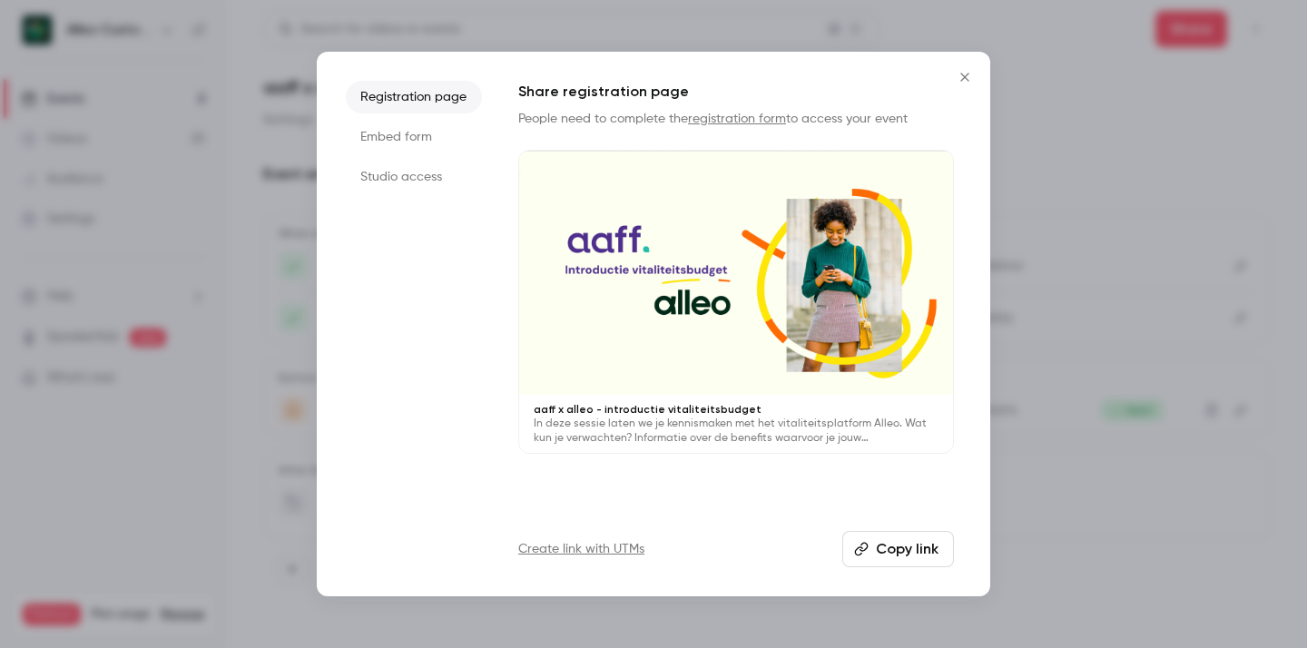
click at [896, 551] on button "Copy link" at bounding box center [898, 549] width 112 height 36
click at [967, 76] on icon "Close" at bounding box center [965, 77] width 22 height 15
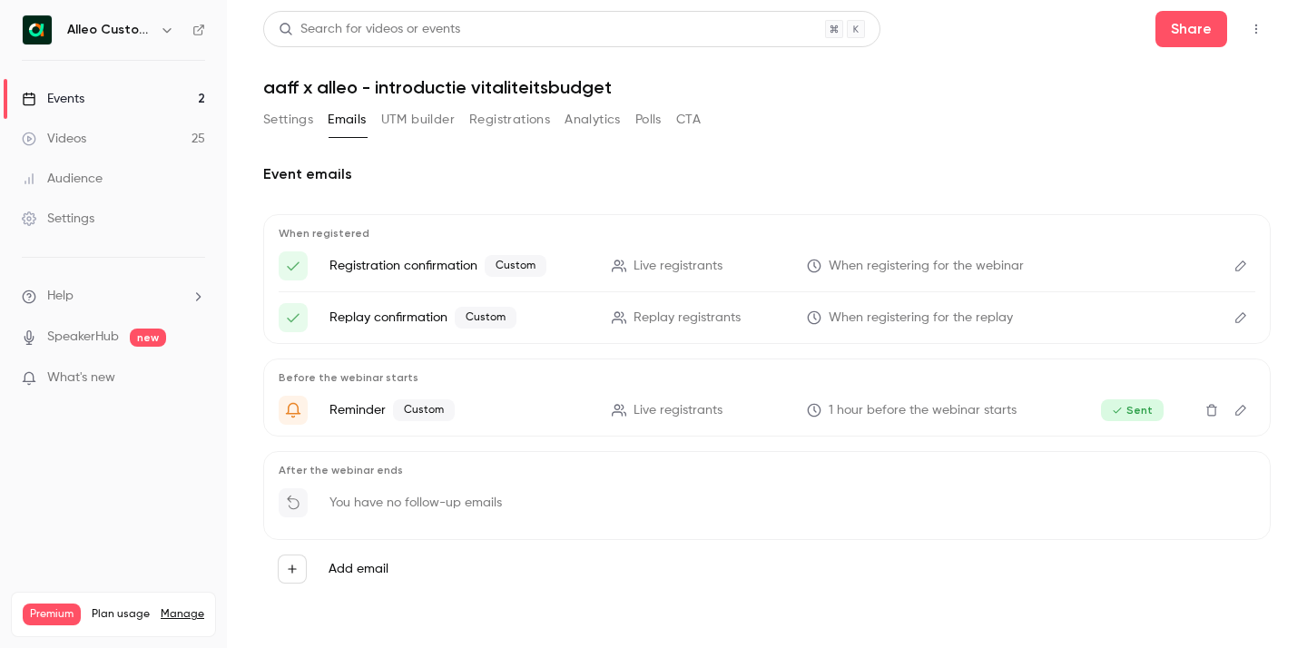
click at [498, 411] on p "Reminder Custom" at bounding box center [459, 410] width 260 height 22
click at [1234, 405] on icon "Edit" at bounding box center [1240, 410] width 15 height 13
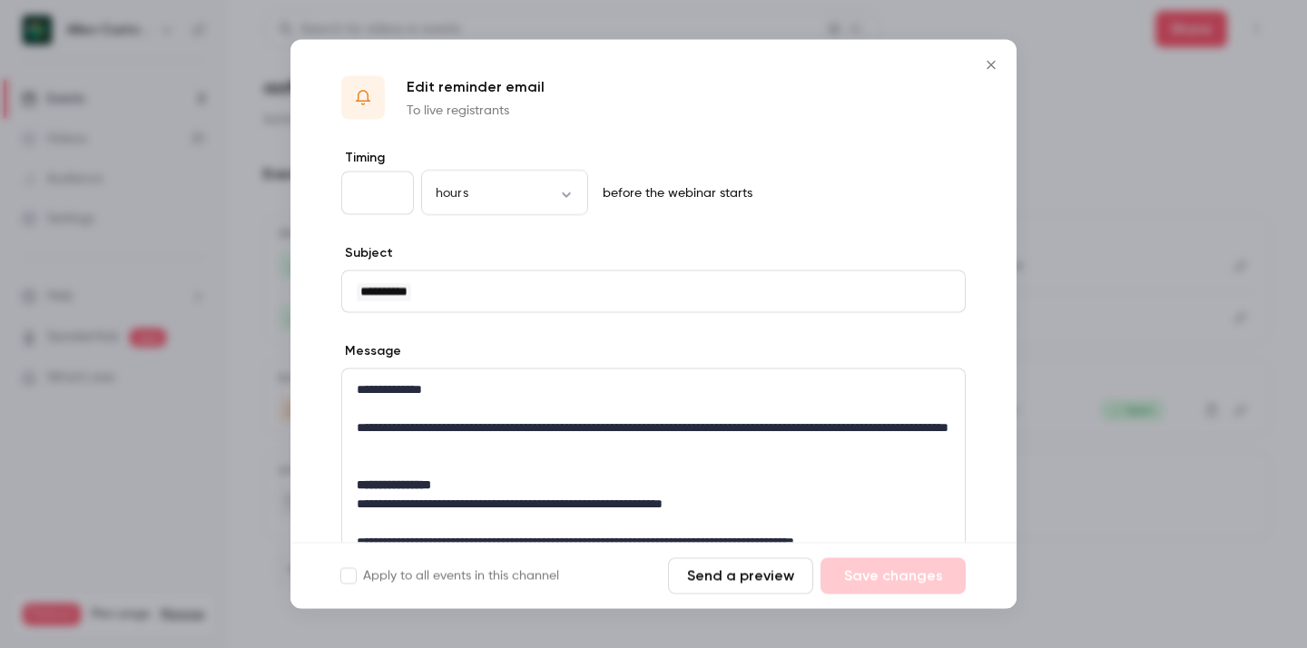
click at [620, 436] on p "**********" at bounding box center [653, 437] width 593 height 38
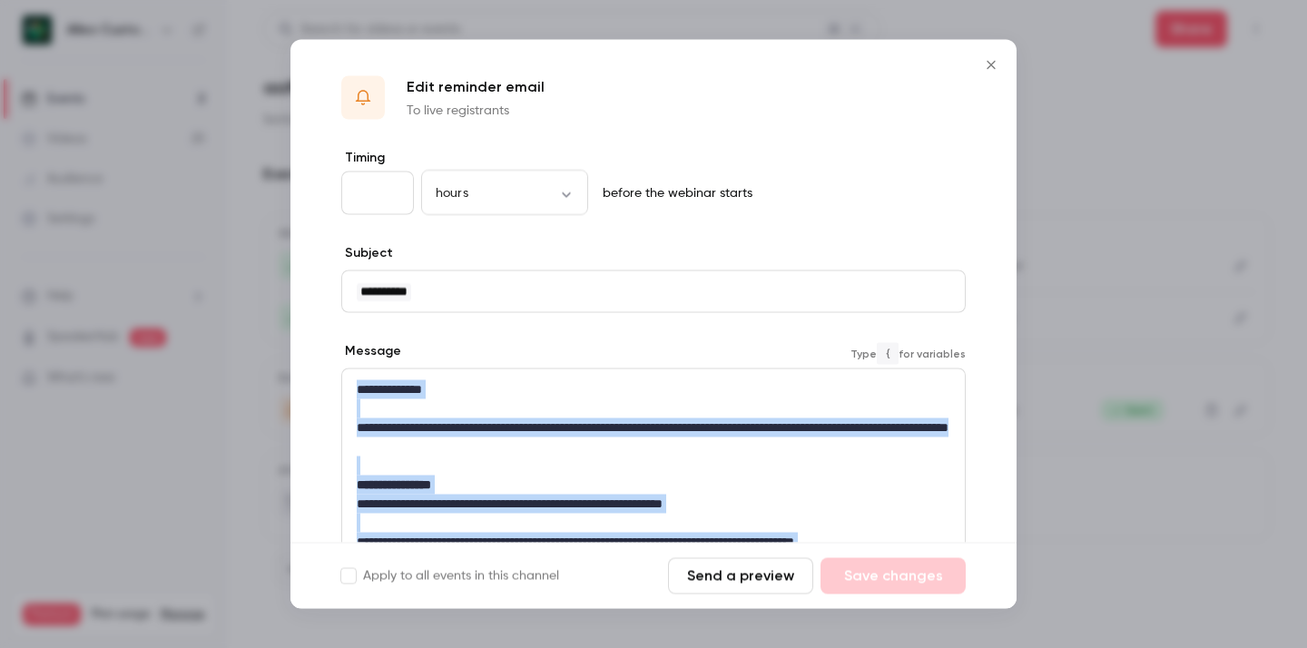
copy div "**********"
click at [995, 55] on button "Close" at bounding box center [991, 65] width 36 height 36
